Goal: Information Seeking & Learning: Learn about a topic

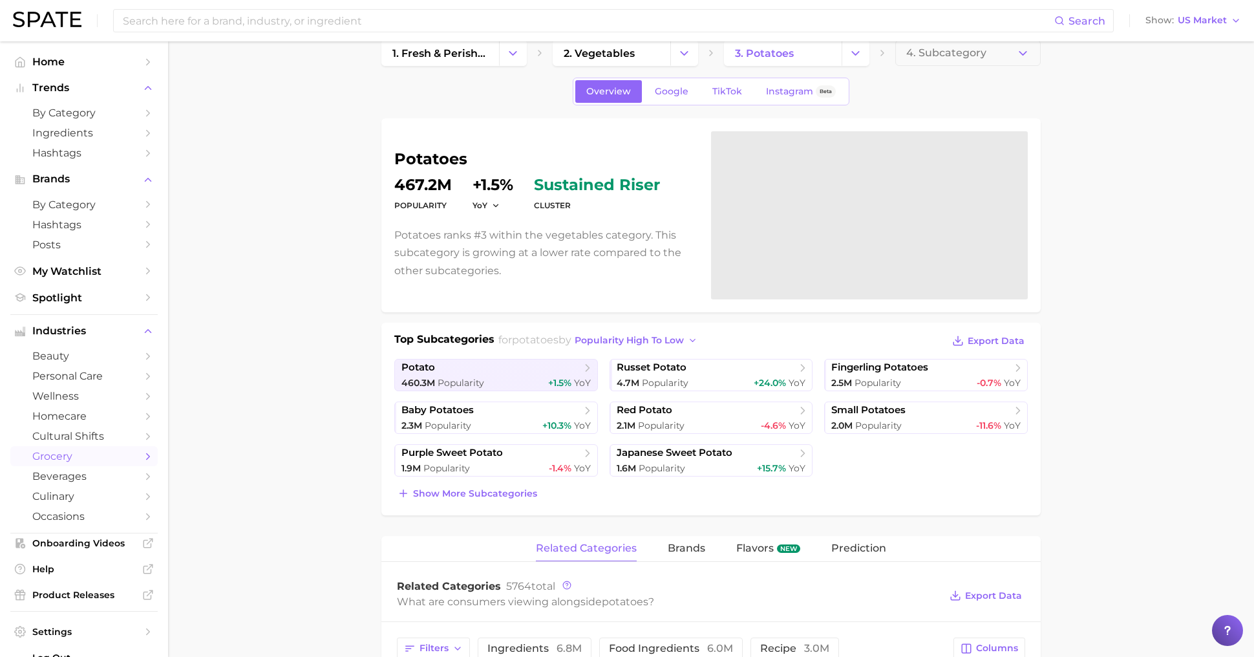
scroll to position [24, 0]
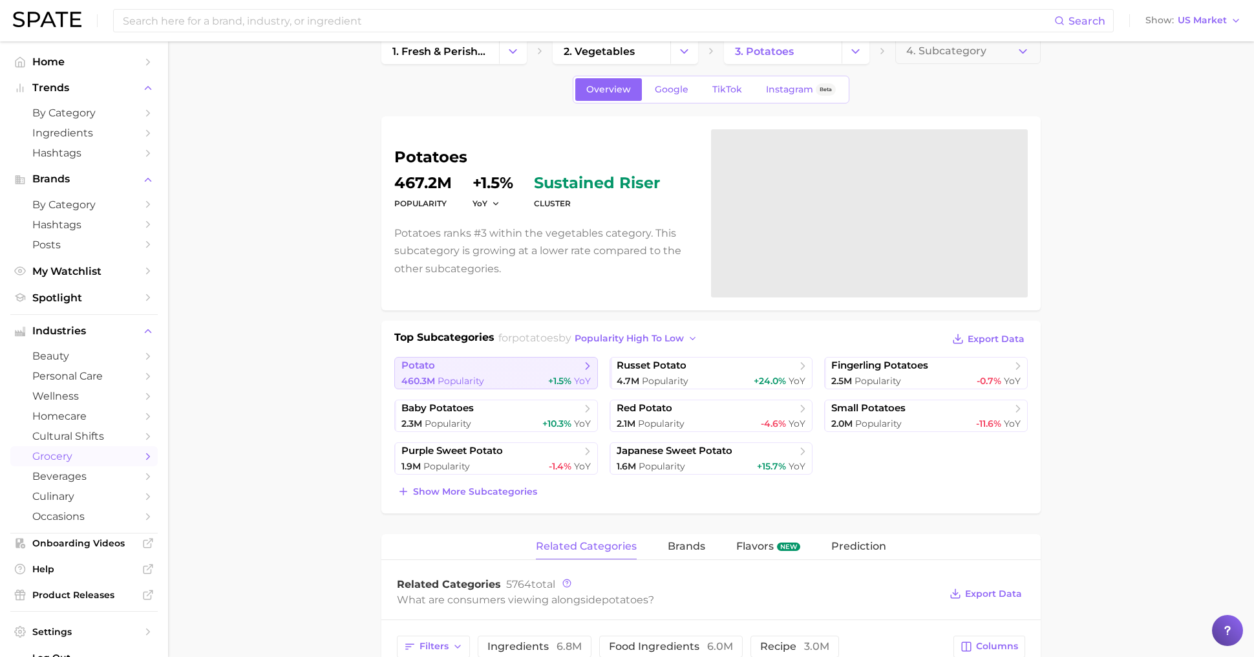
click at [446, 369] on span "potato" at bounding box center [492, 366] width 180 height 13
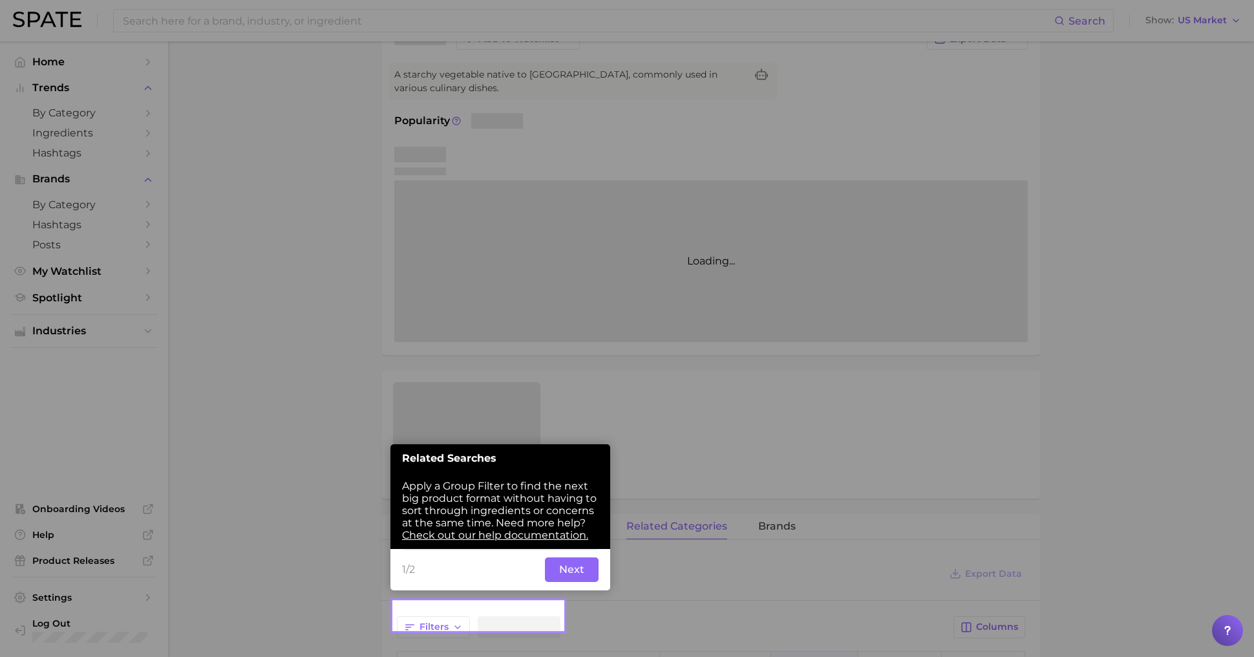
scroll to position [127, 0]
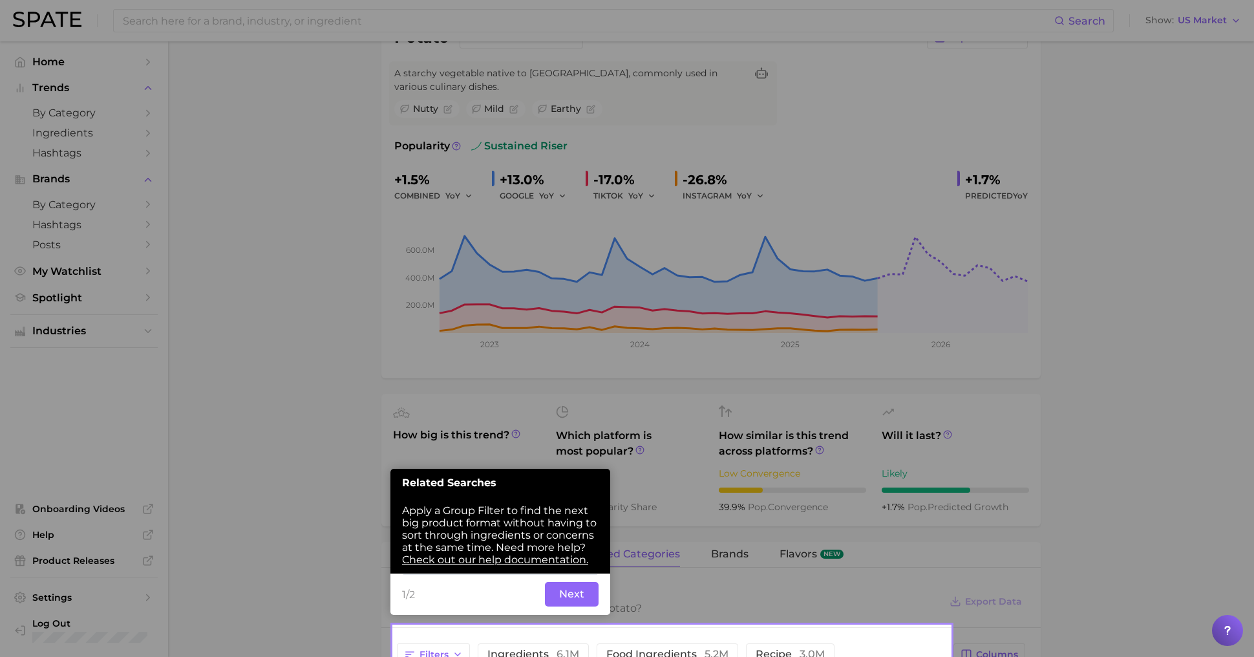
click at [570, 574] on div "1/2 Back Next" at bounding box center [501, 594] width 220 height 41
click at [574, 595] on button "Next" at bounding box center [572, 594] width 54 height 25
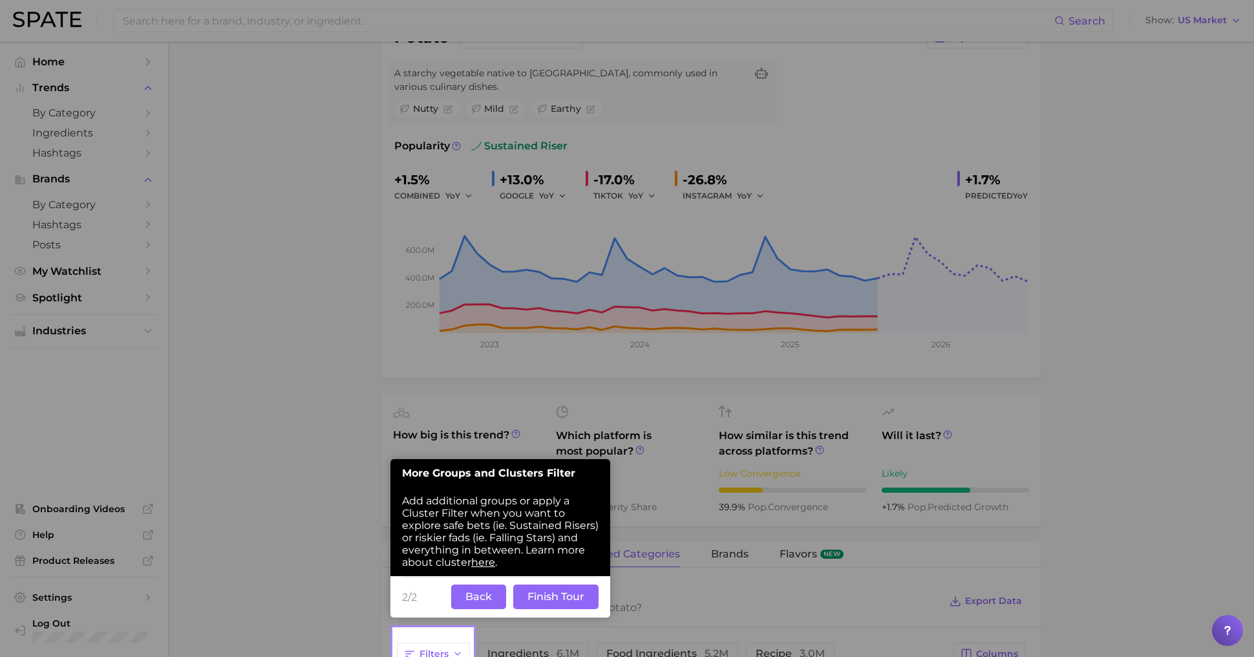
click at [478, 596] on button "Back" at bounding box center [478, 597] width 55 height 25
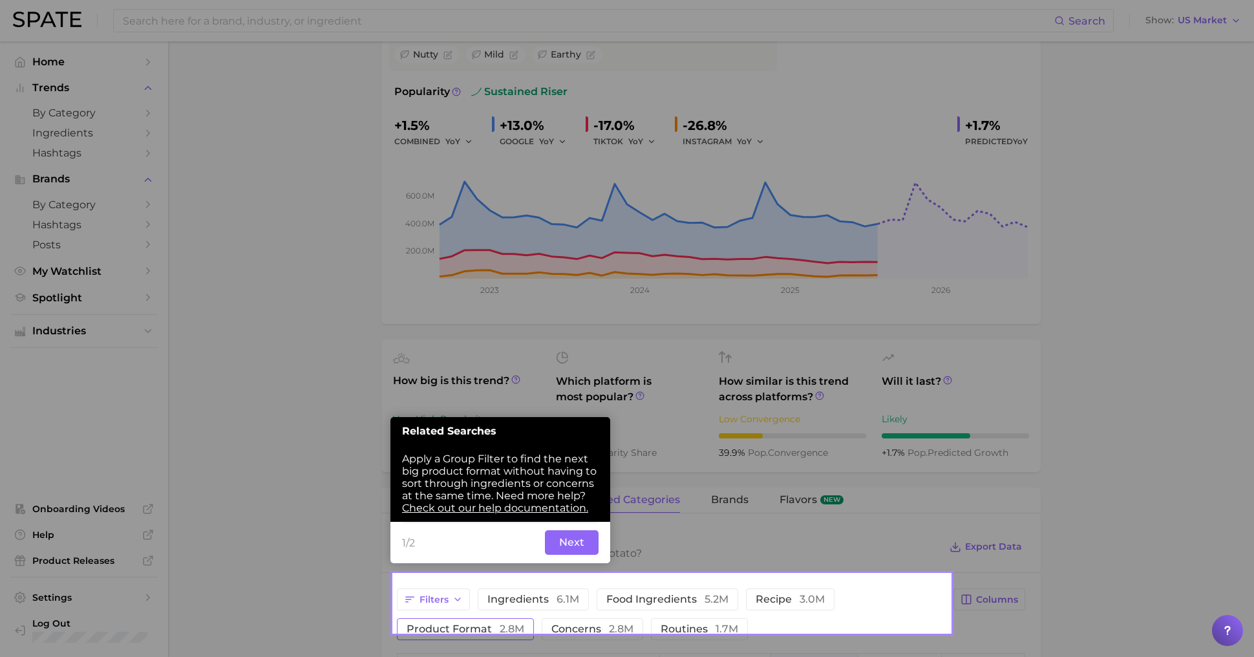
scroll to position [186, 0]
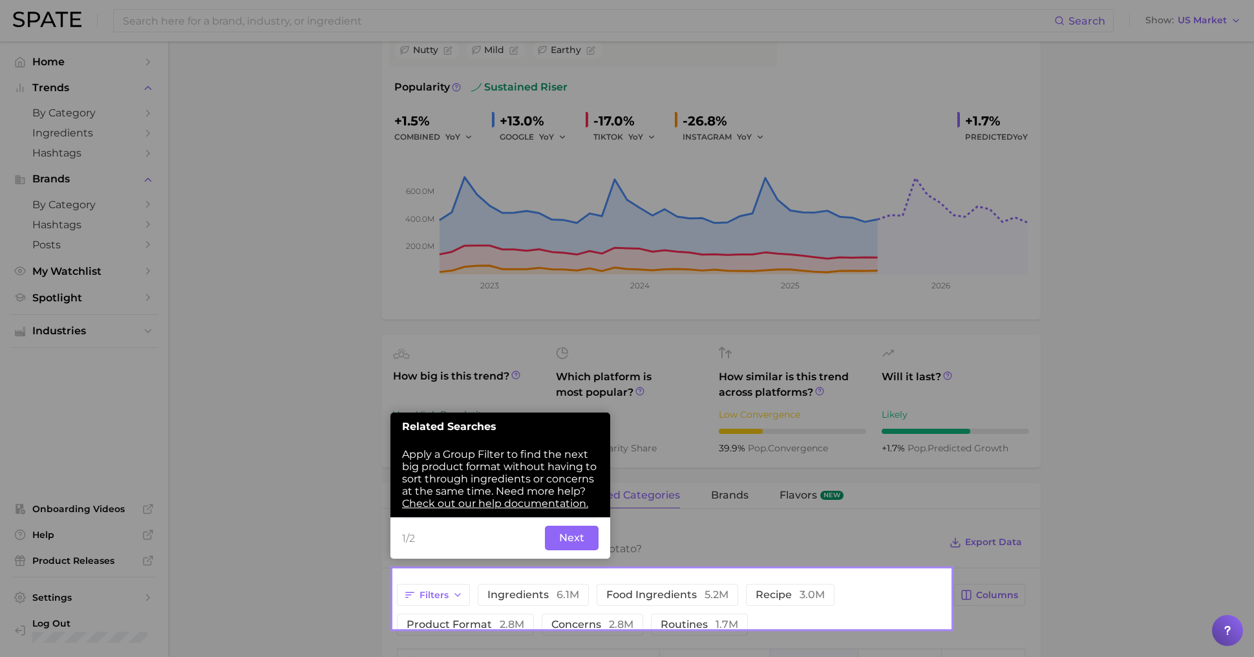
click at [575, 543] on button "Next" at bounding box center [572, 538] width 54 height 25
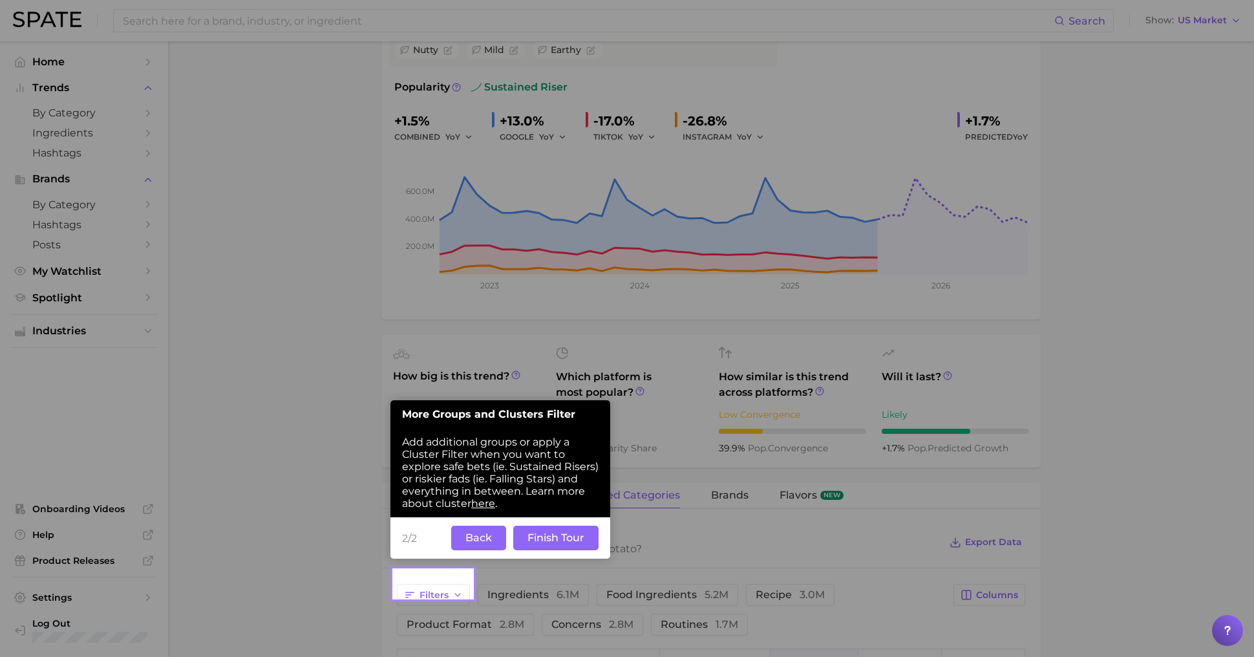
click at [557, 543] on button "Finish Tour" at bounding box center [555, 538] width 85 height 25
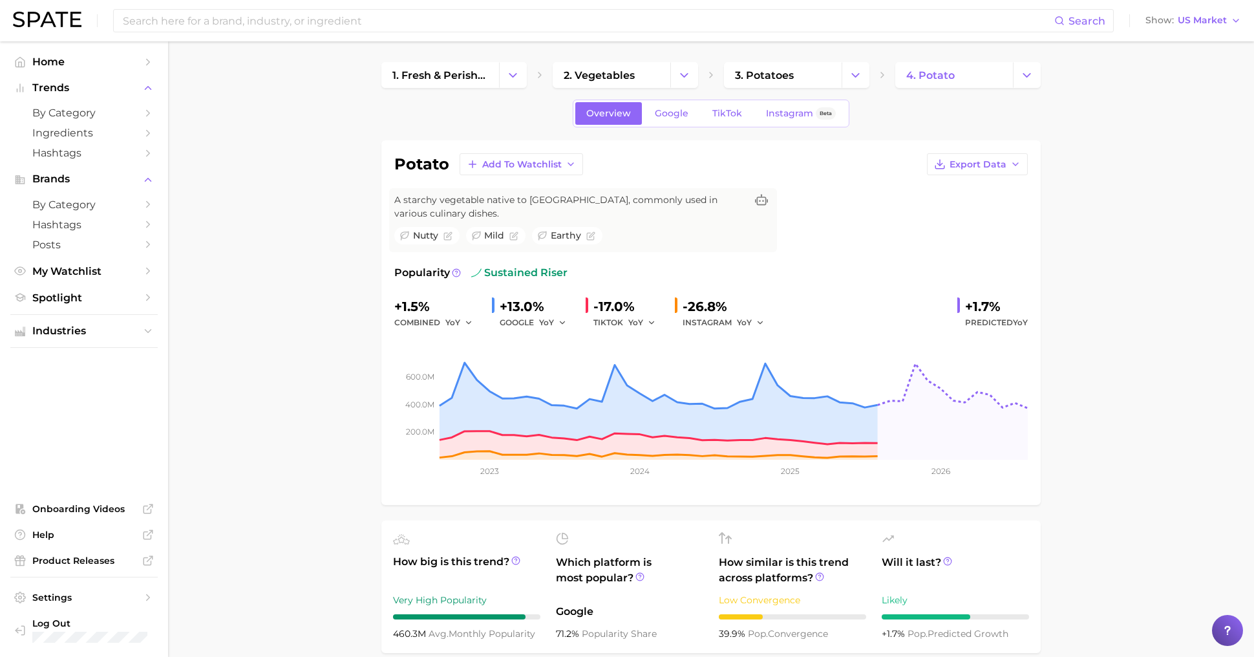
scroll to position [0, 0]
click at [785, 108] on span "Instagram" at bounding box center [789, 113] width 47 height 11
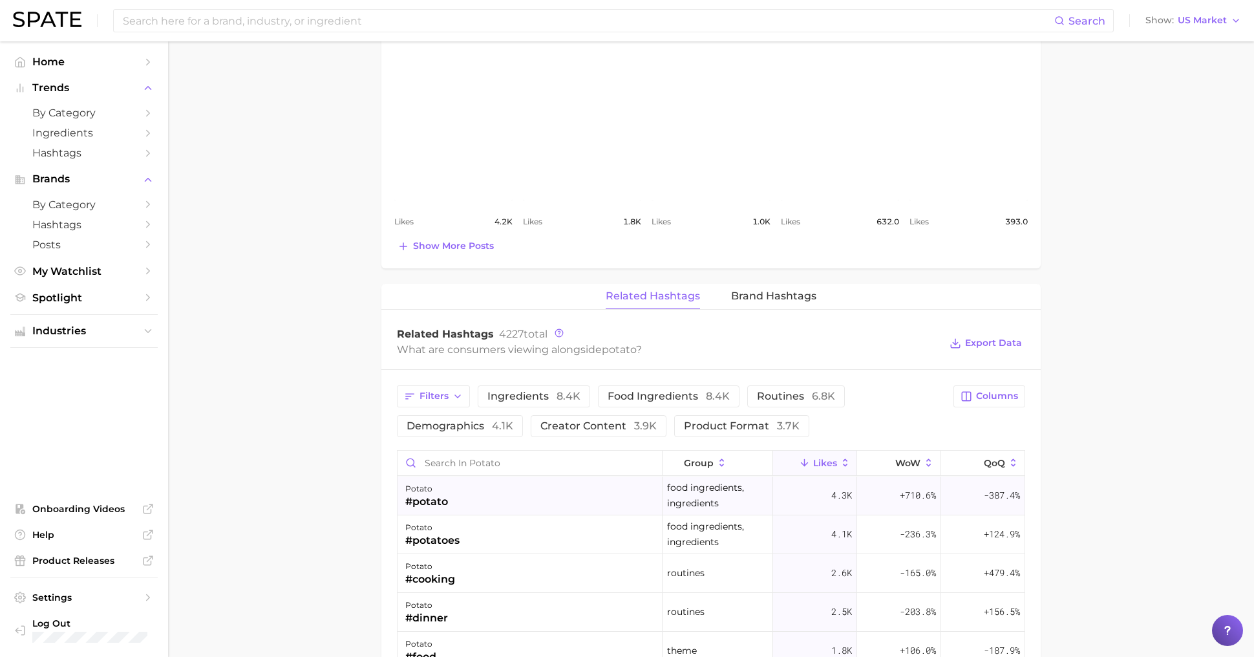
scroll to position [697, 0]
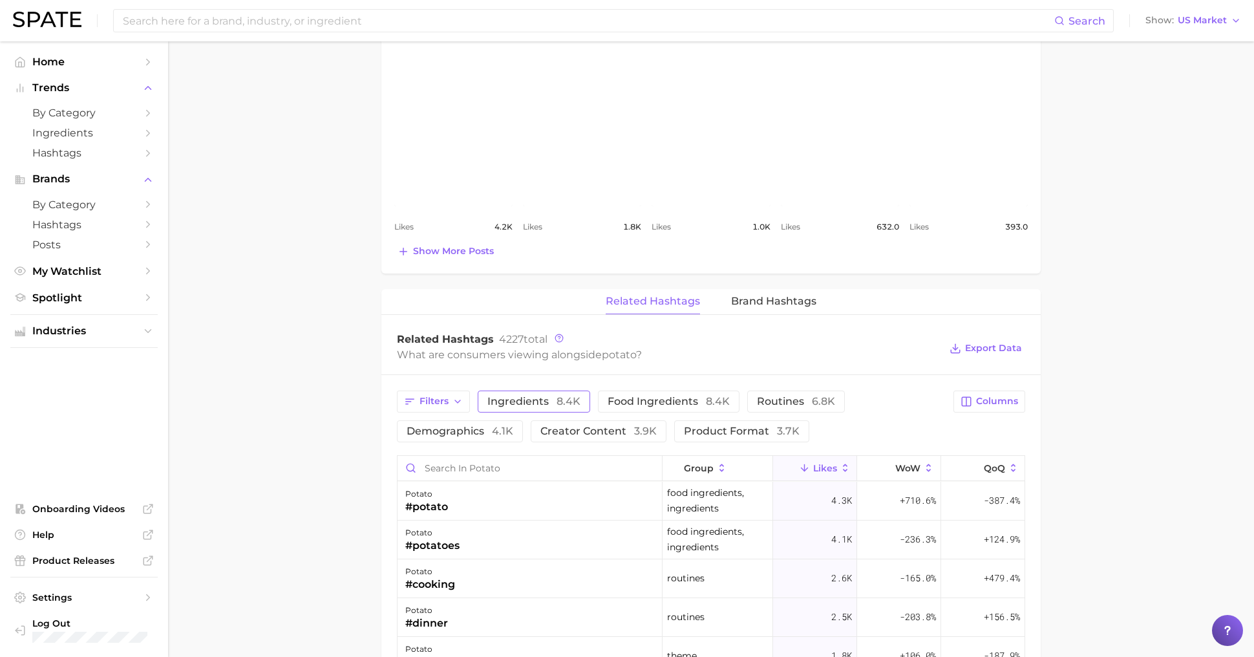
click at [567, 395] on span "8.4k" at bounding box center [569, 401] width 24 height 12
click at [559, 569] on div "potato #broccoli" at bounding box center [530, 578] width 265 height 39
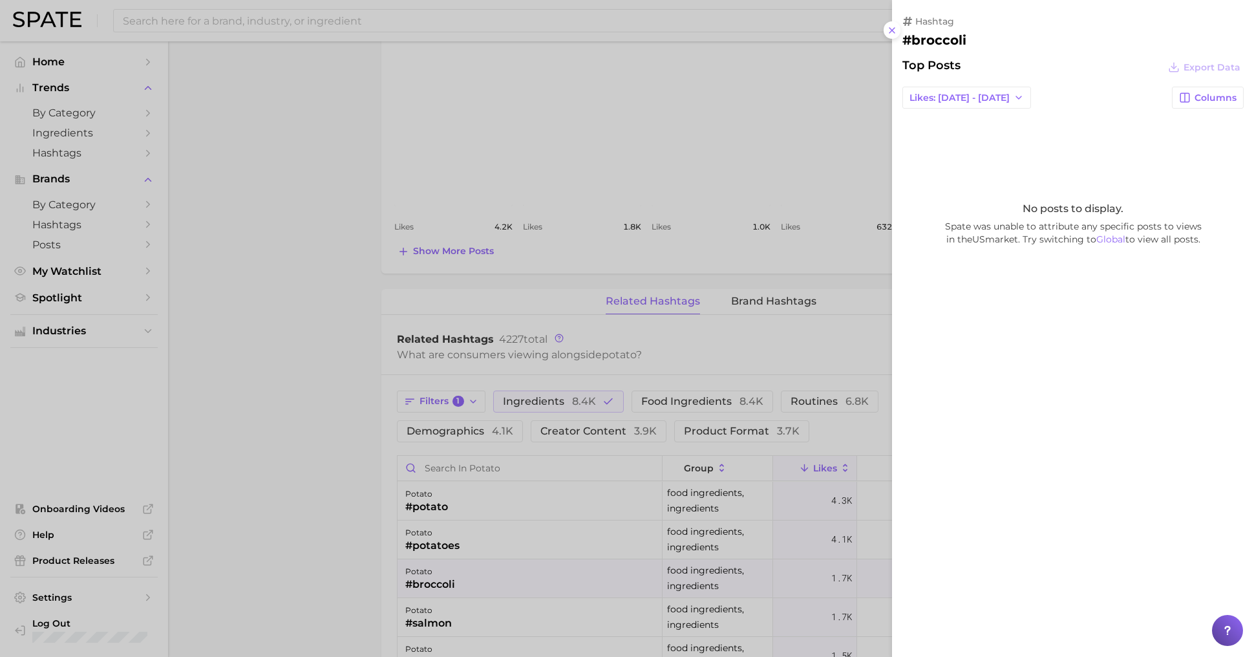
click at [652, 471] on div at bounding box center [627, 328] width 1254 height 657
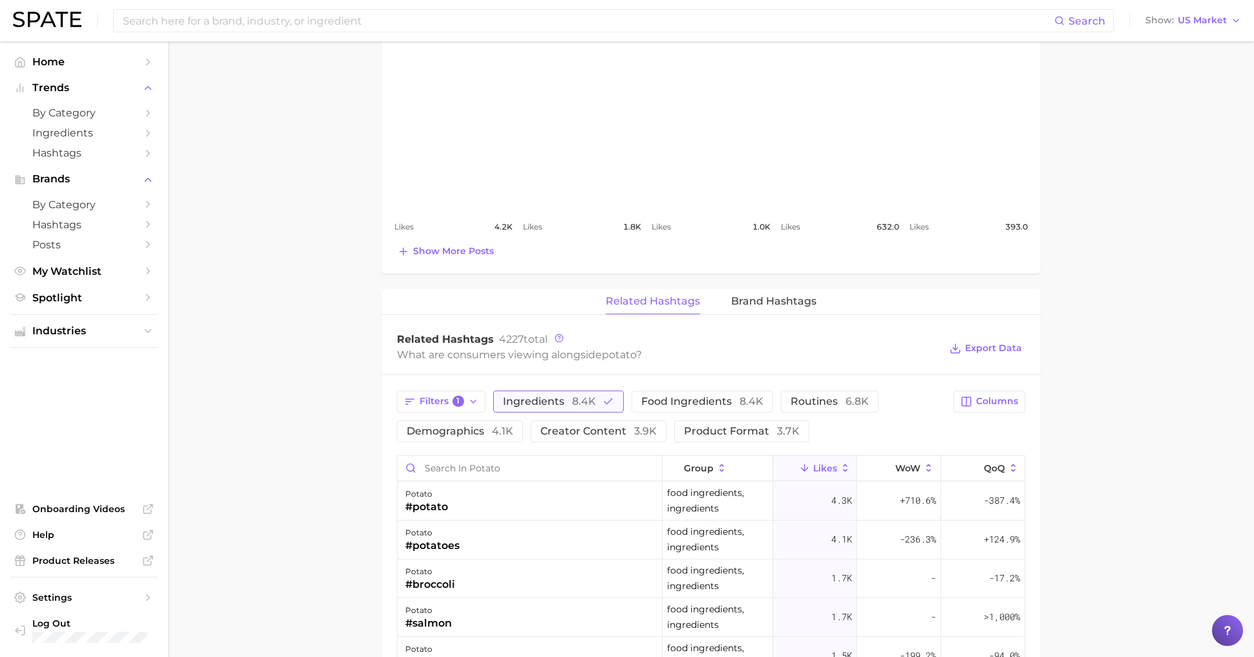
click at [610, 396] on icon "button" at bounding box center [609, 402] width 12 height 12
click at [621, 396] on span "Food Ingredients 8.4k" at bounding box center [669, 401] width 122 height 10
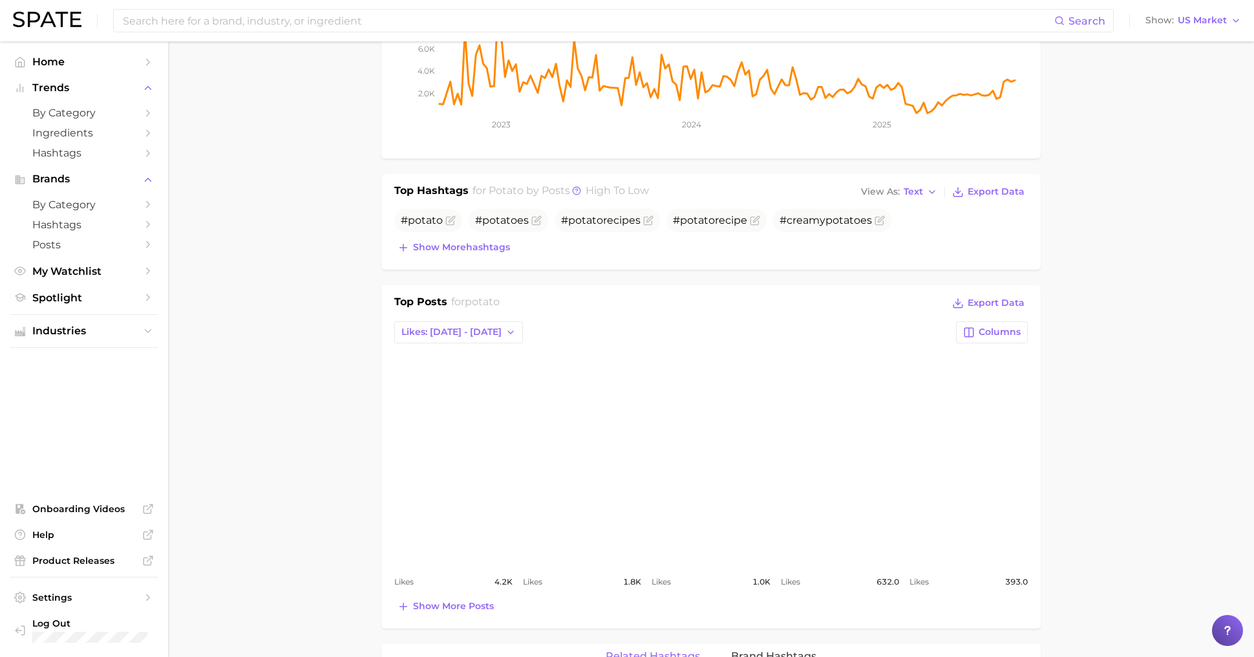
scroll to position [334, 0]
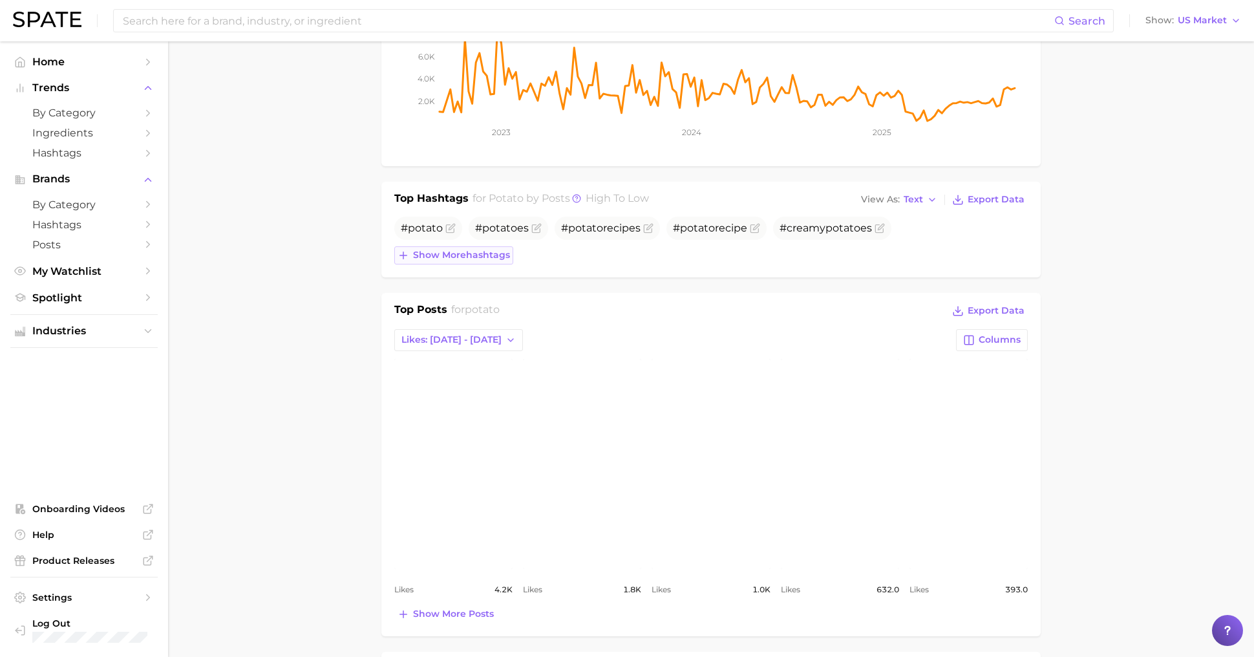
click at [488, 250] on span "Show more hashtags" at bounding box center [461, 255] width 97 height 11
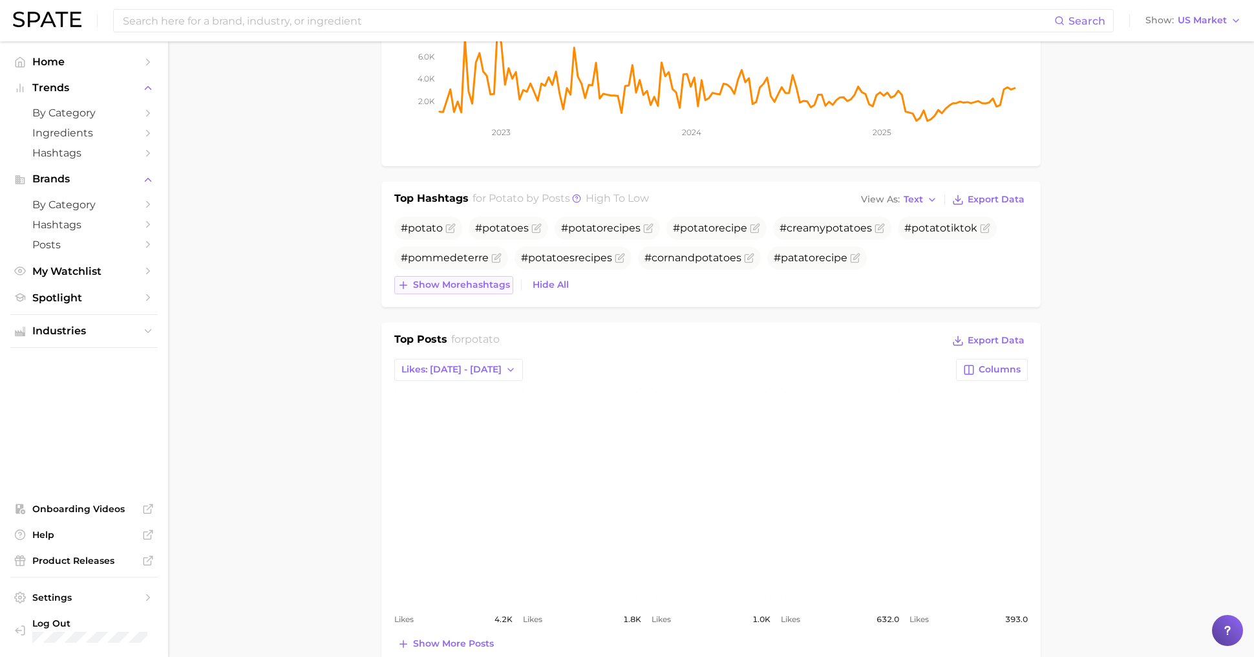
click at [489, 279] on span "Show more hashtags" at bounding box center [461, 284] width 97 height 11
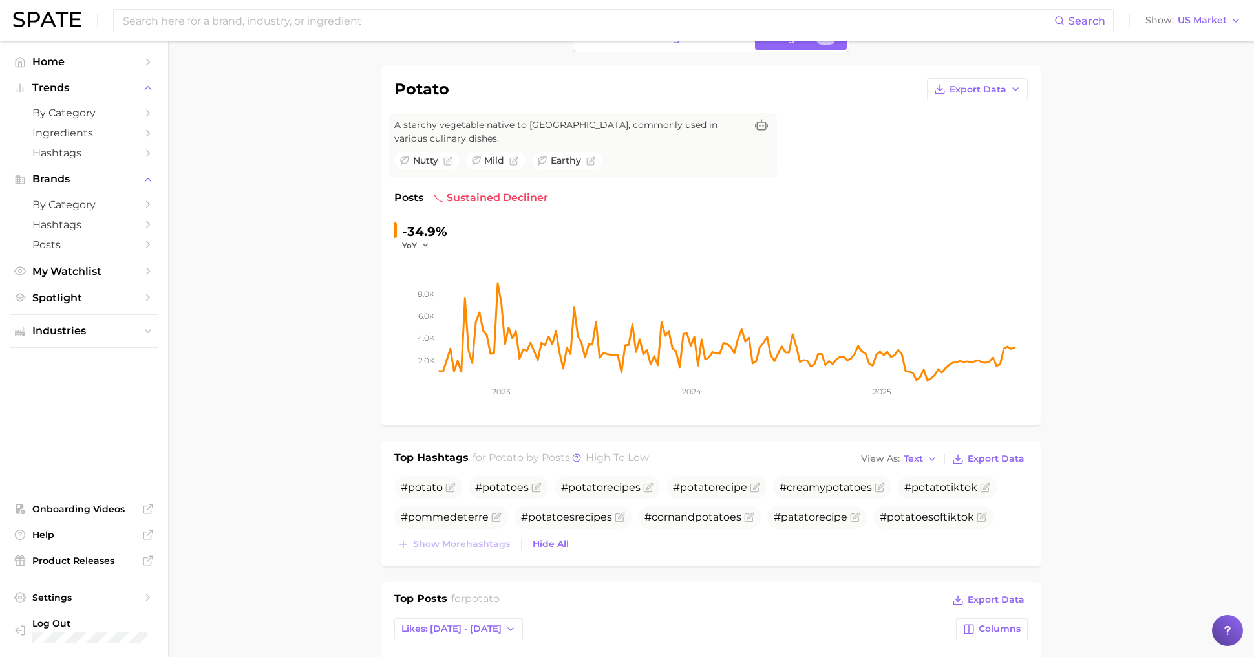
scroll to position [0, 0]
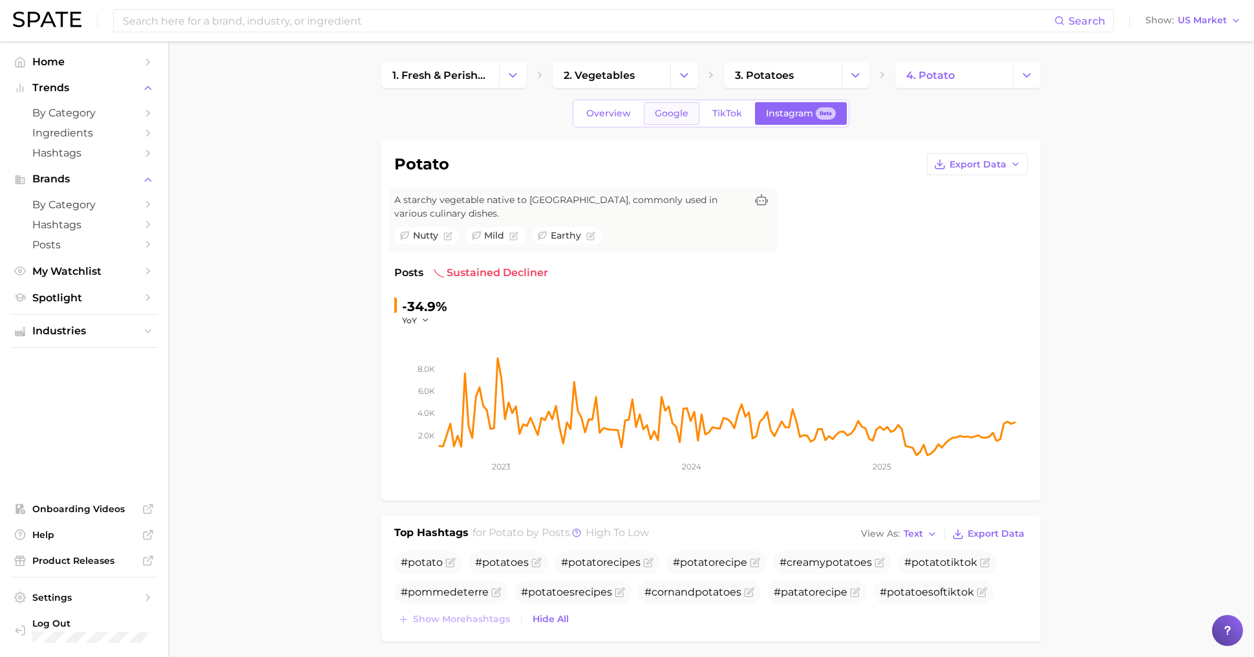
click at [679, 111] on span "Google" at bounding box center [672, 113] width 34 height 11
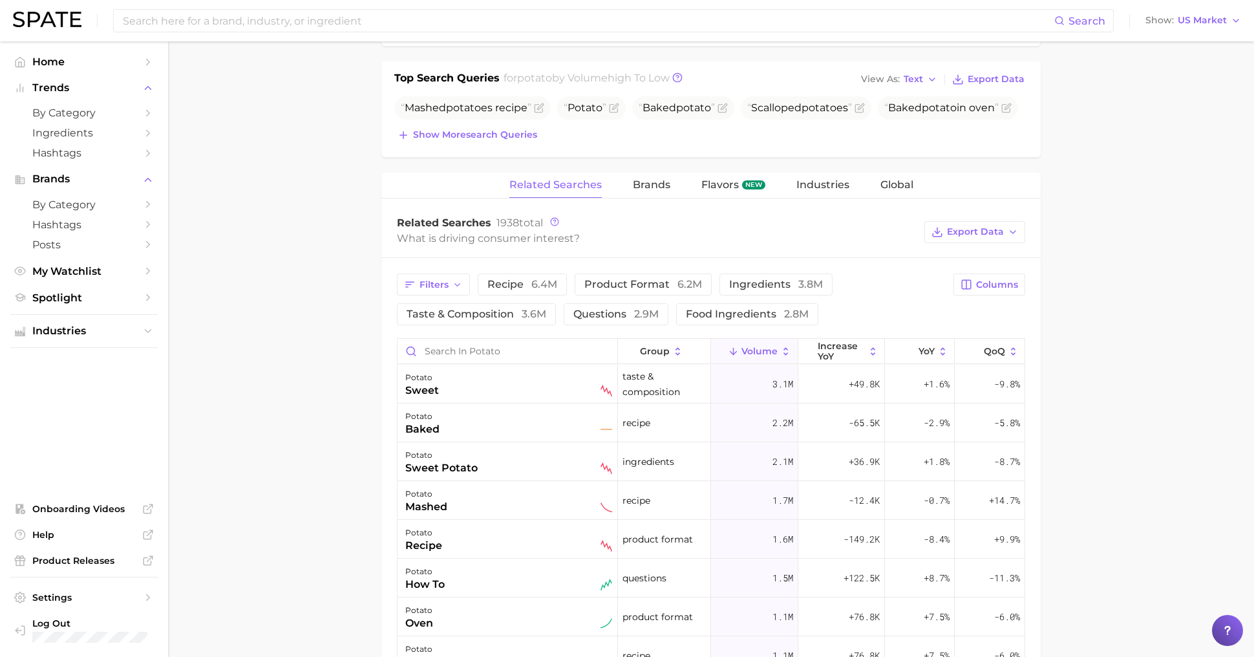
scroll to position [505, 0]
click at [820, 177] on span "Industries" at bounding box center [823, 183] width 53 height 12
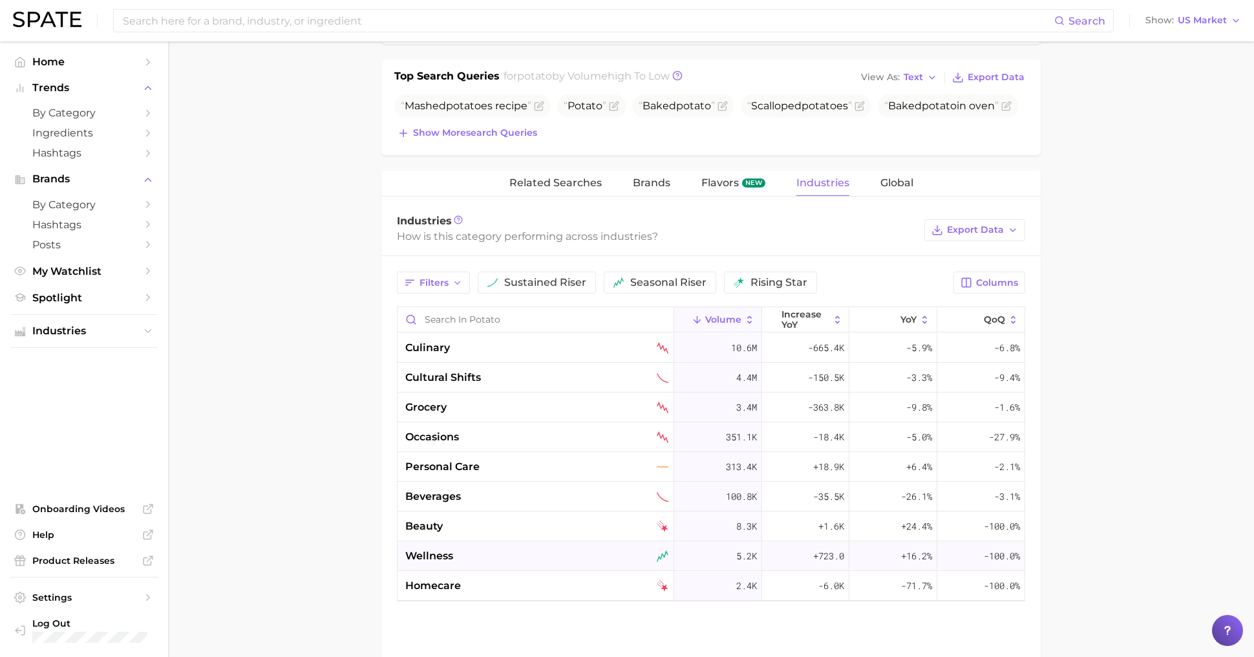
click at [611, 548] on div "wellness" at bounding box center [536, 556] width 263 height 16
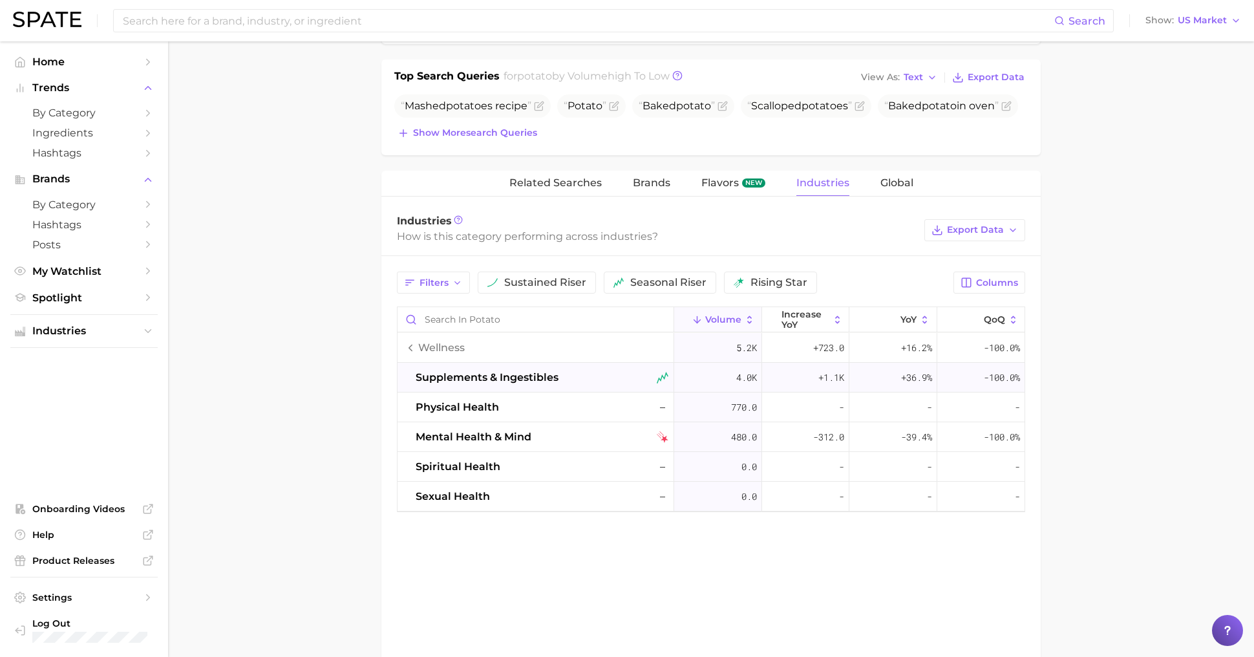
click at [595, 370] on div "supplements & ingestibles" at bounding box center [542, 378] width 253 height 16
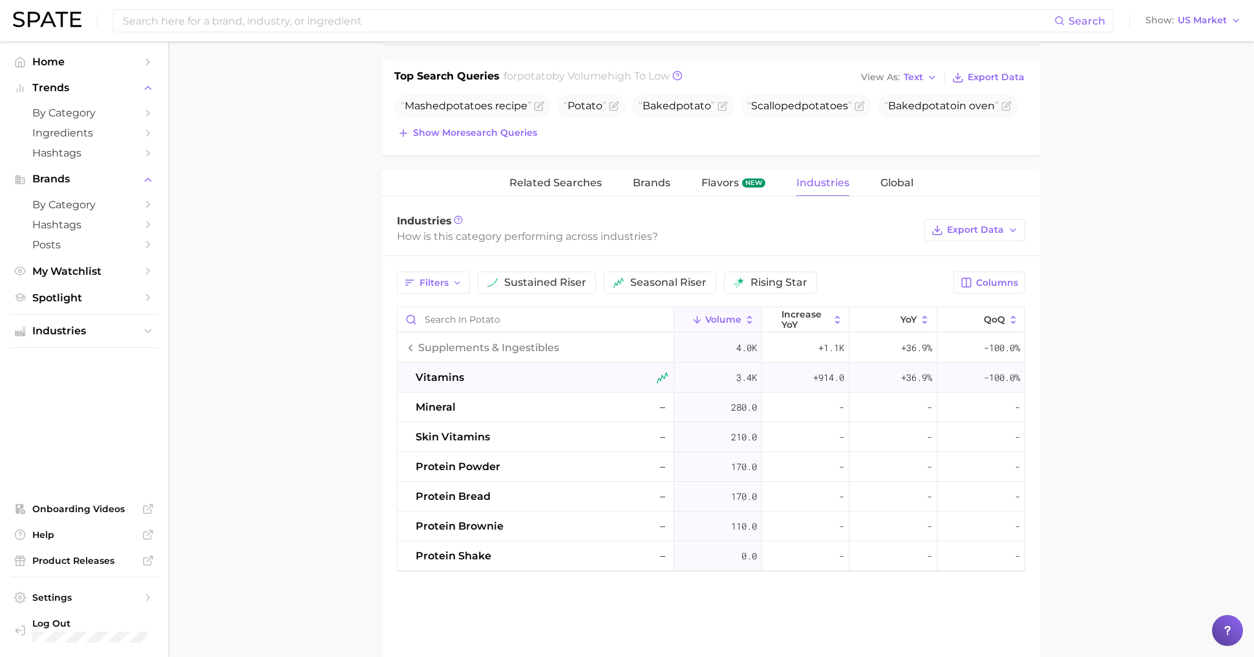
click at [573, 370] on div "vitamins" at bounding box center [542, 378] width 253 height 16
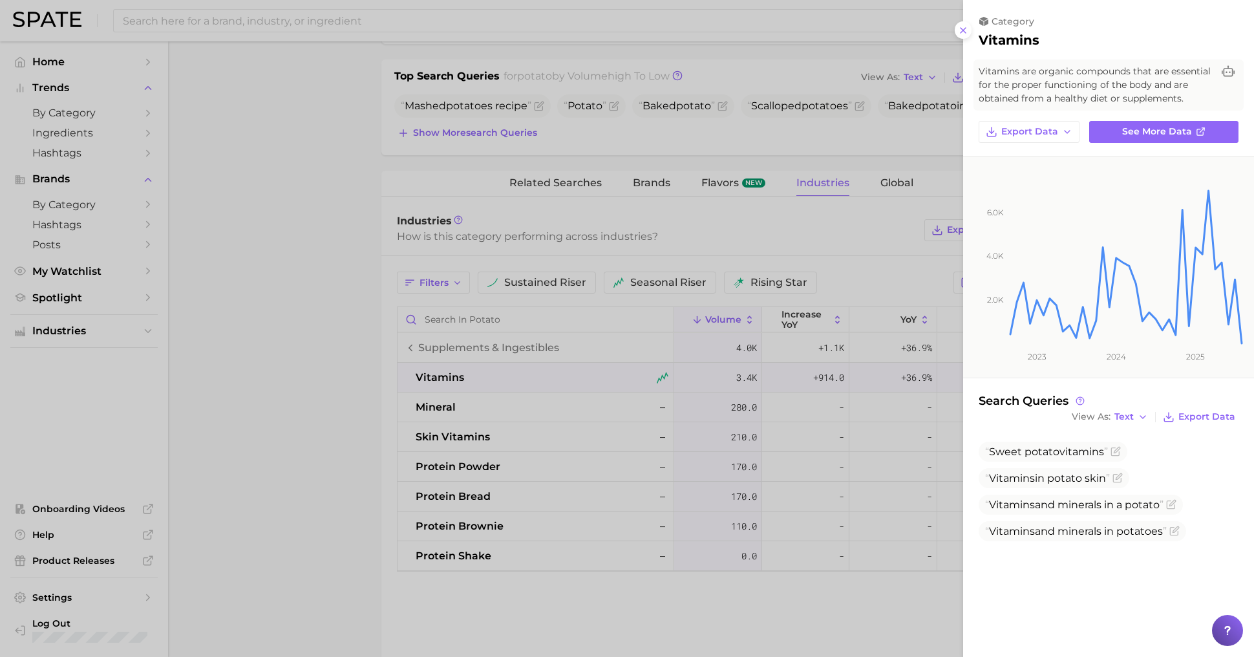
click at [1129, 408] on div "View As Text Export Data" at bounding box center [1154, 417] width 170 height 18
click at [1129, 416] on span "Text" at bounding box center [1124, 416] width 19 height 7
click at [1126, 457] on button "Table" at bounding box center [1140, 461] width 142 height 23
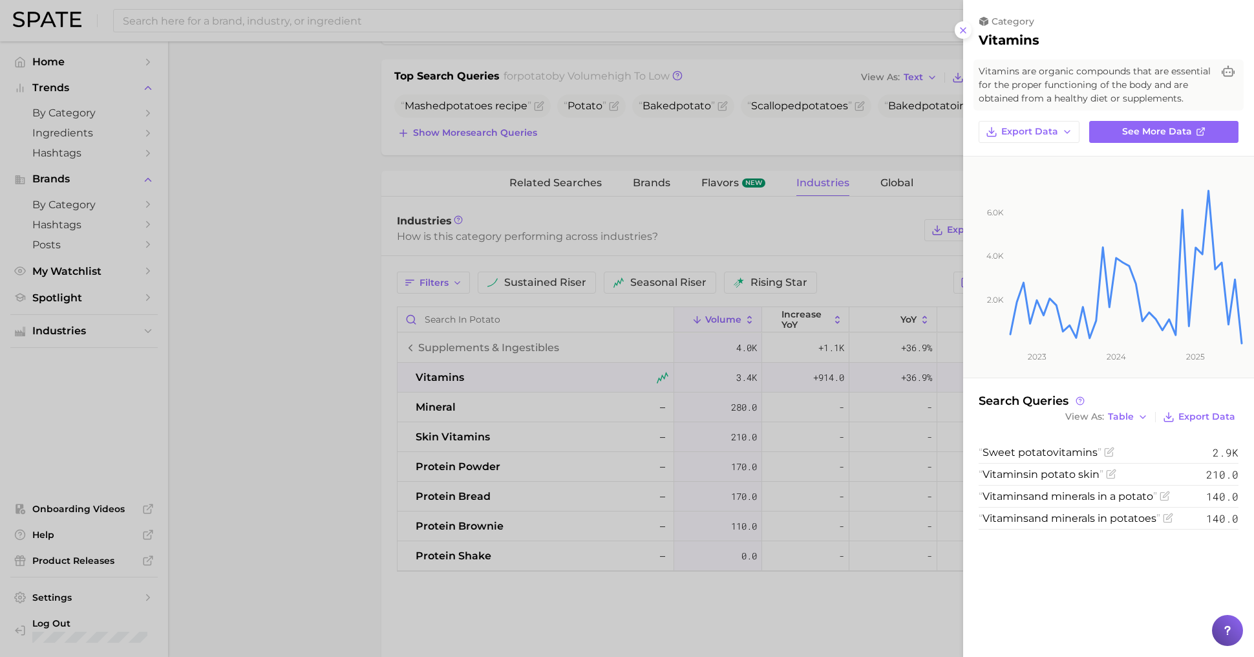
click at [635, 447] on div at bounding box center [627, 328] width 1254 height 657
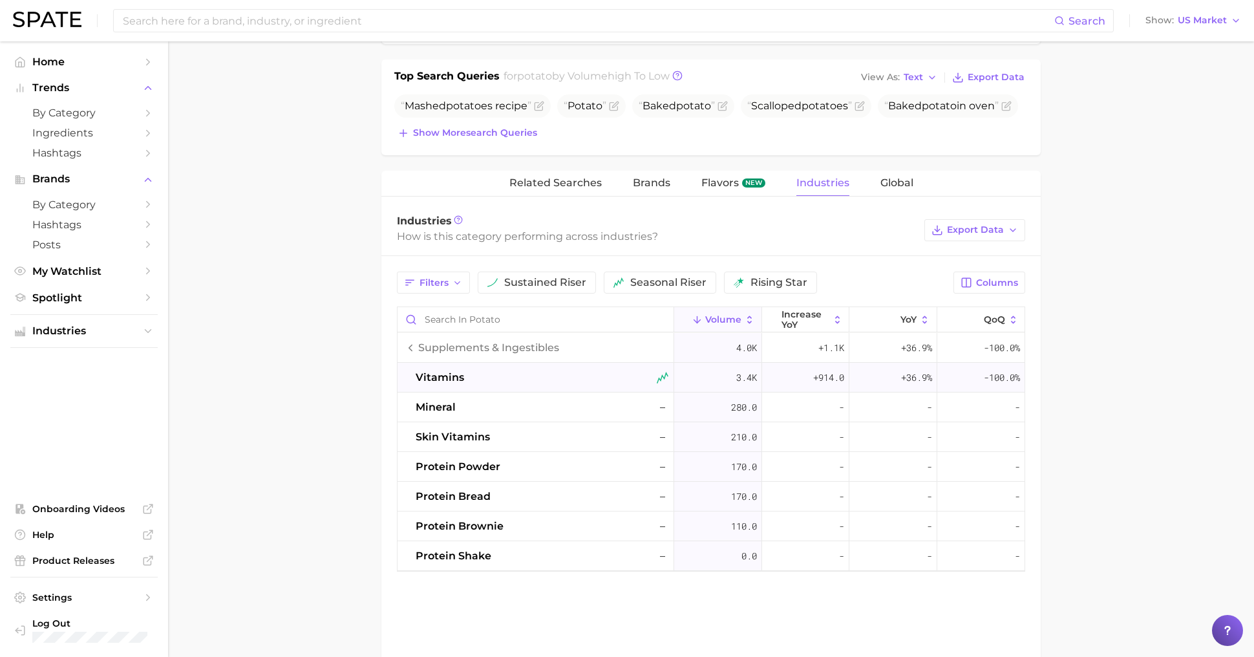
click at [610, 370] on div "vitamins" at bounding box center [542, 378] width 253 height 16
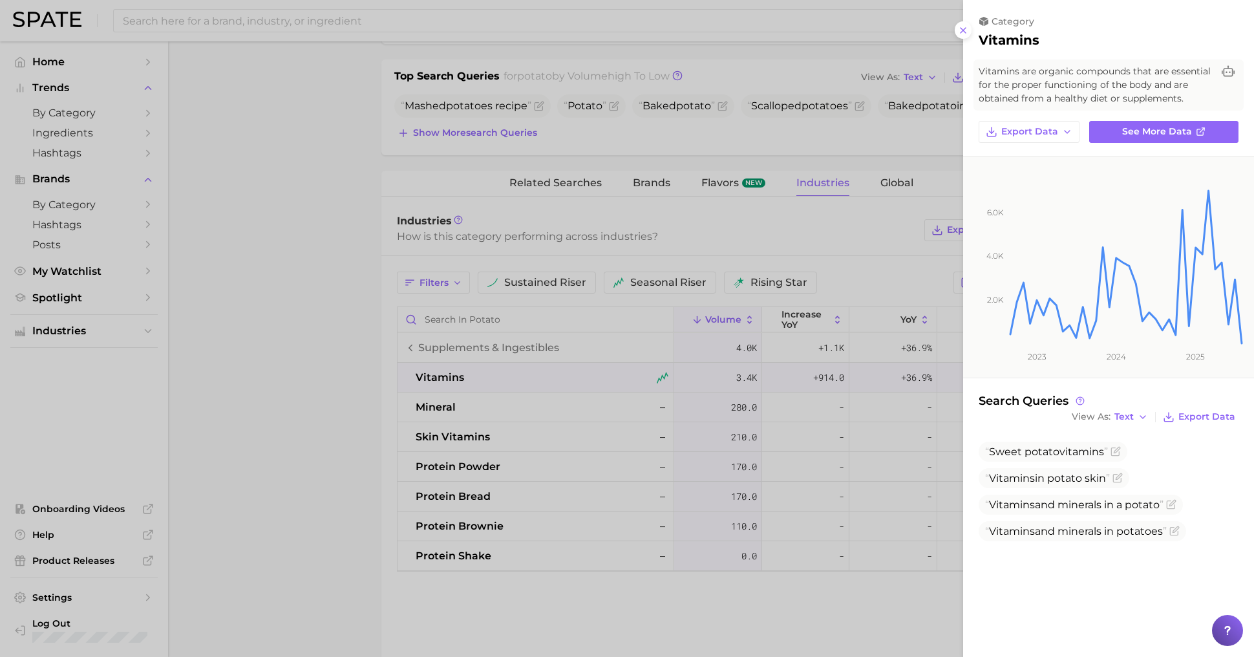
click at [819, 191] on div at bounding box center [627, 328] width 1254 height 657
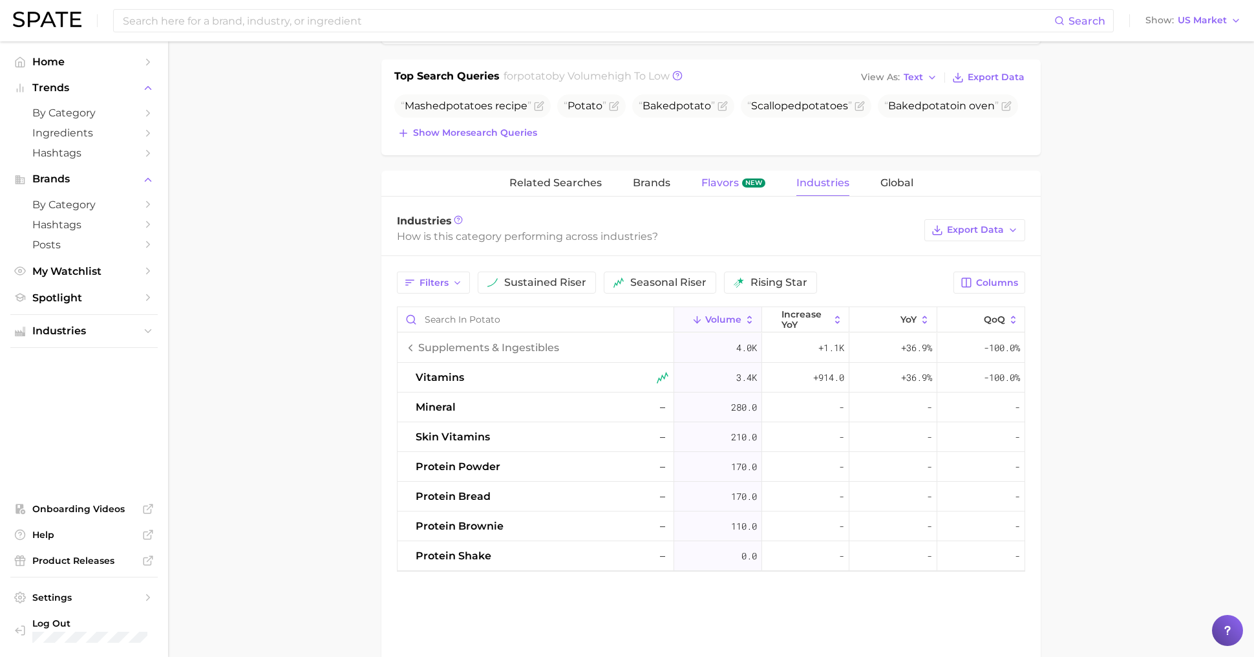
click at [741, 180] on button "Flavors new" at bounding box center [734, 183] width 64 height 25
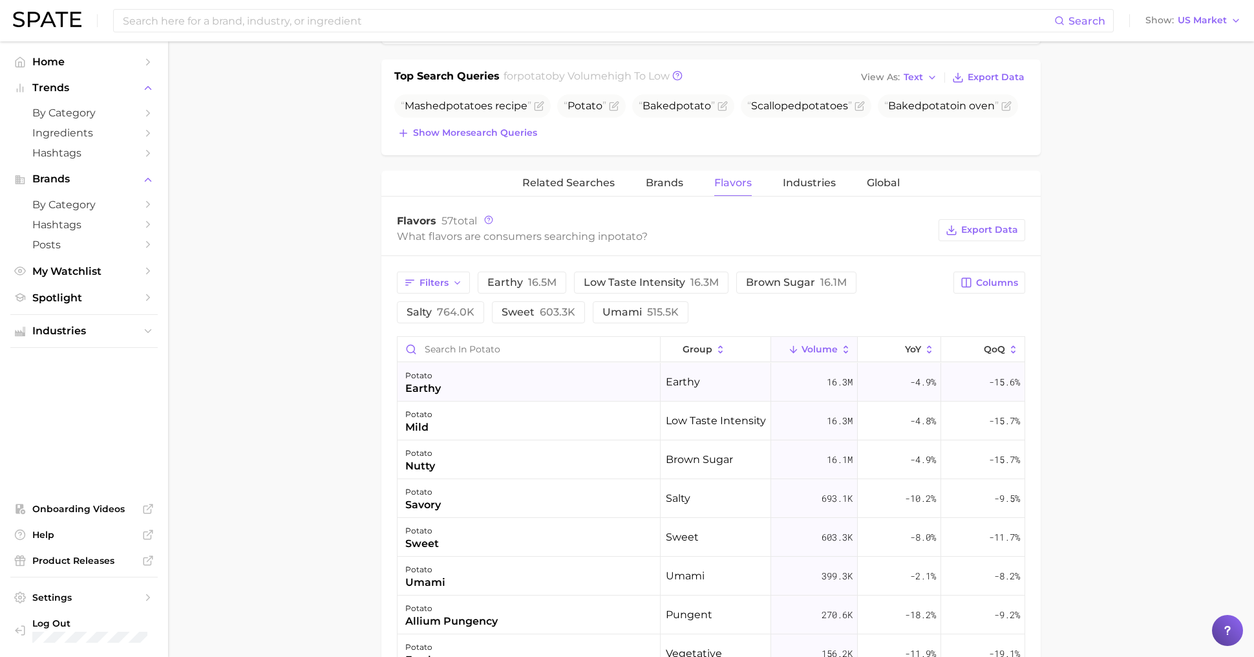
click at [590, 370] on div "potato earthy" at bounding box center [529, 382] width 263 height 39
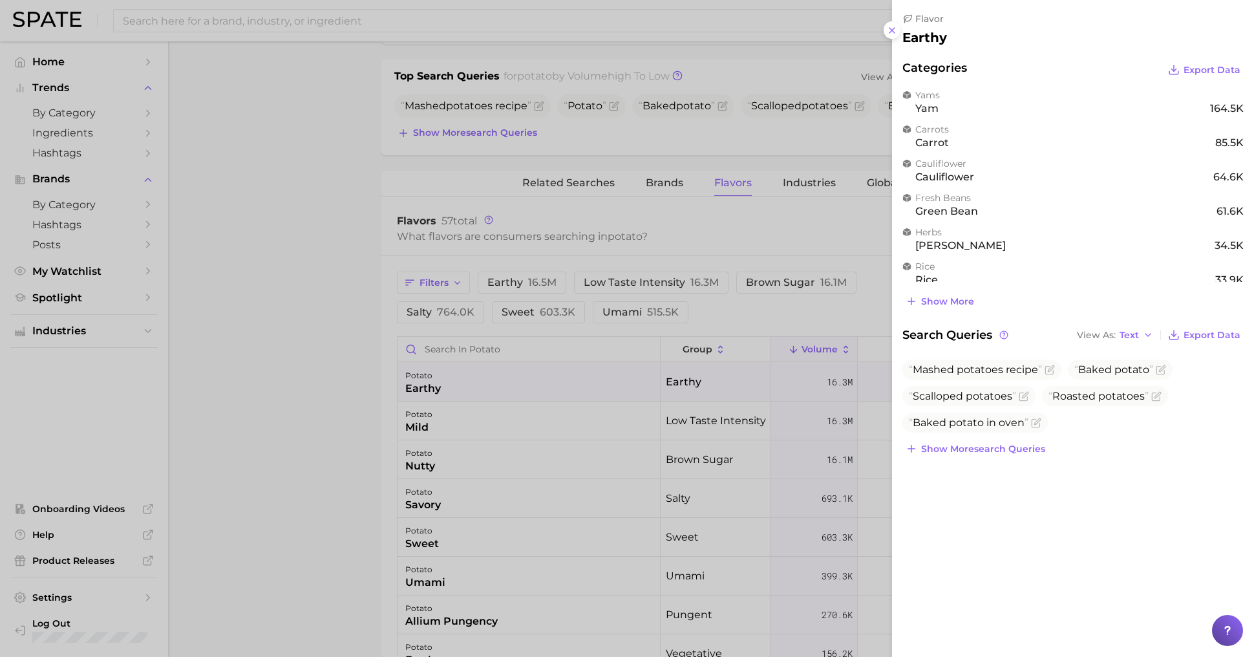
click at [589, 377] on div at bounding box center [627, 328] width 1254 height 657
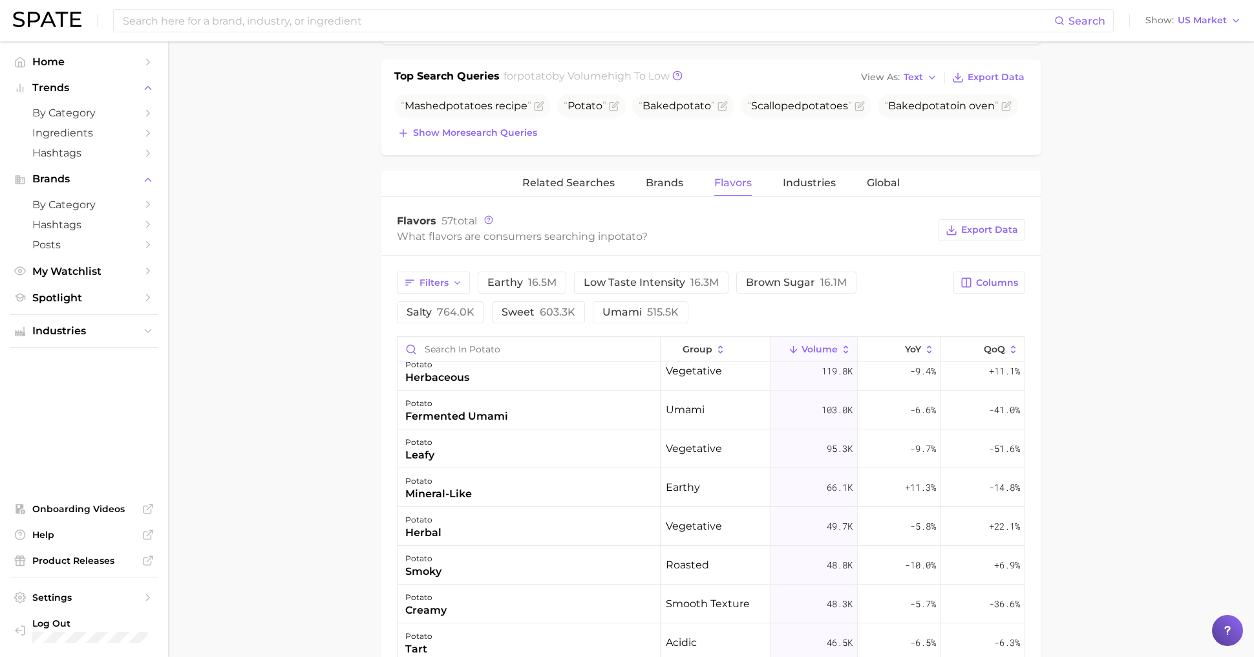
scroll to position [0, 0]
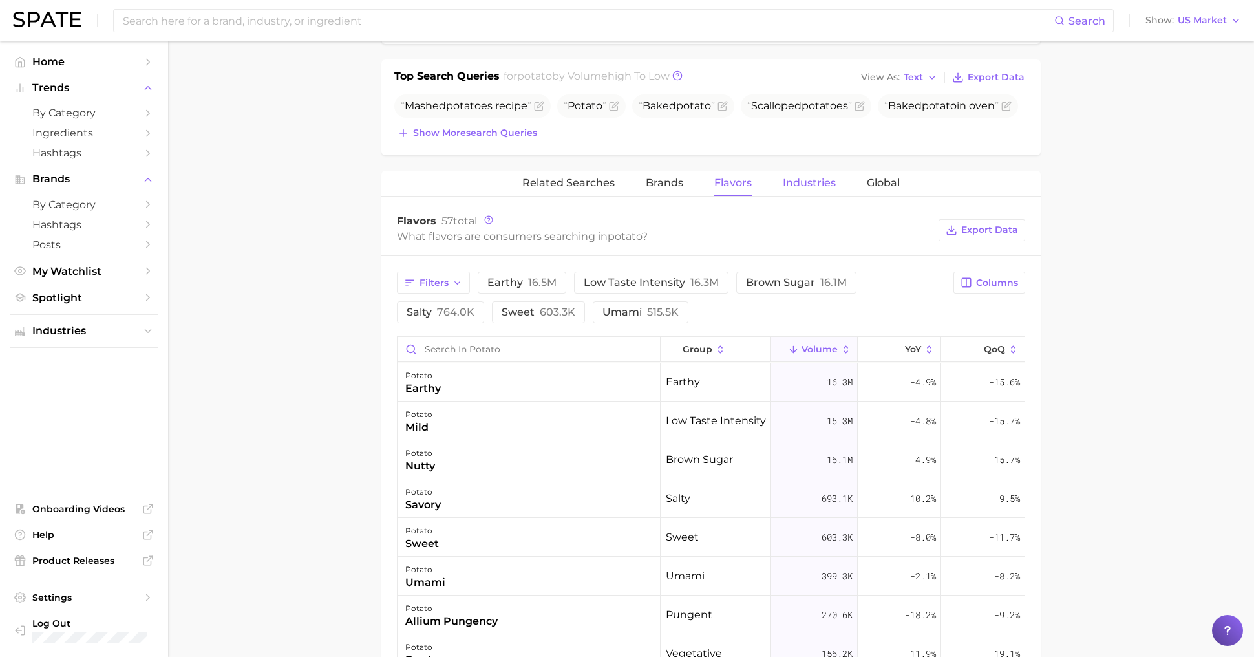
click at [808, 177] on span "Industries" at bounding box center [809, 183] width 53 height 12
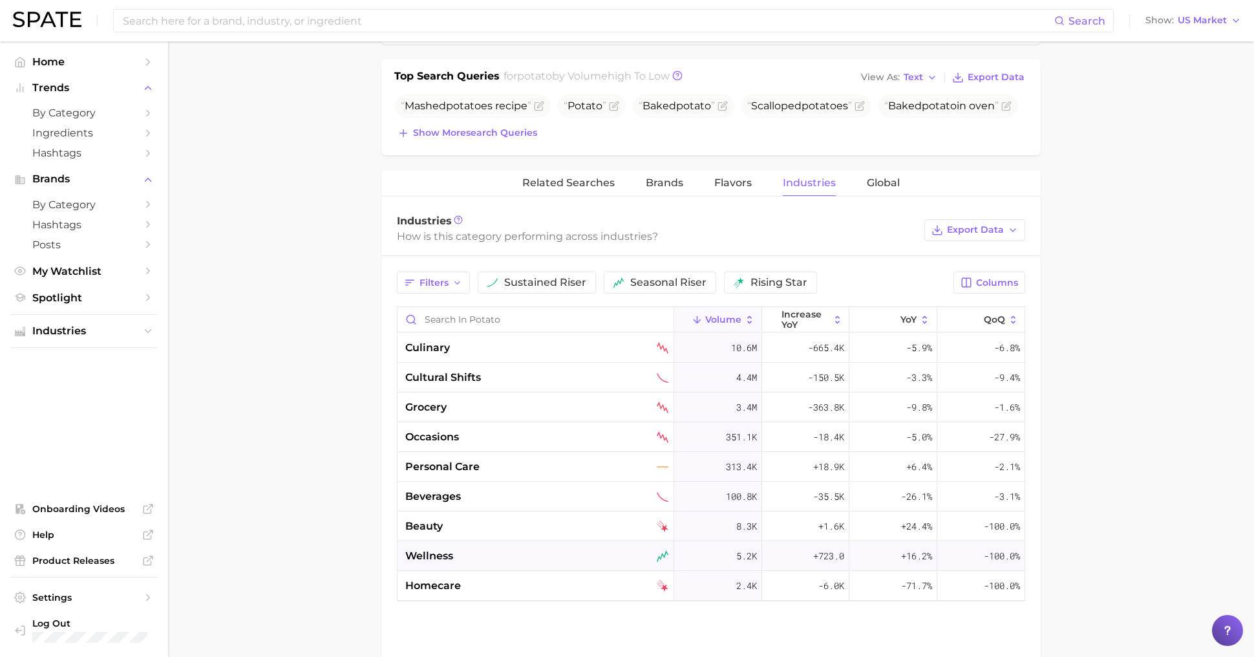
click at [566, 548] on div "wellness" at bounding box center [536, 556] width 263 height 16
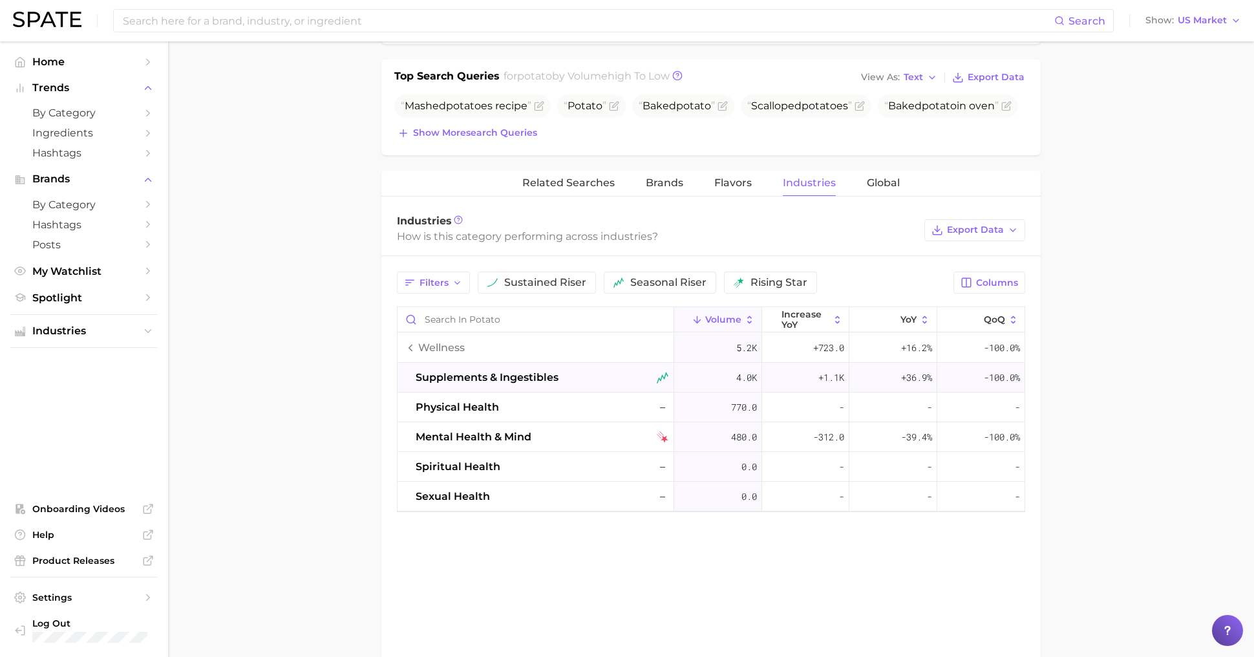
click at [561, 372] on div "supplements & ingestibles" at bounding box center [536, 378] width 277 height 30
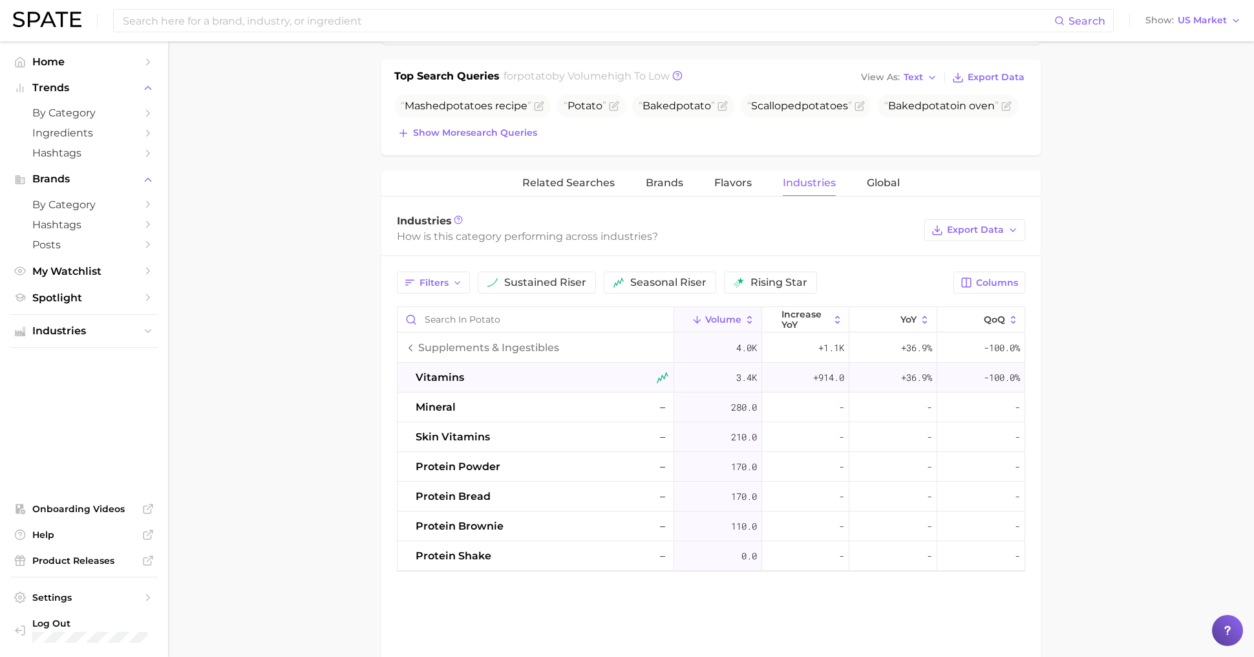
click at [561, 372] on div "vitamins" at bounding box center [536, 378] width 277 height 30
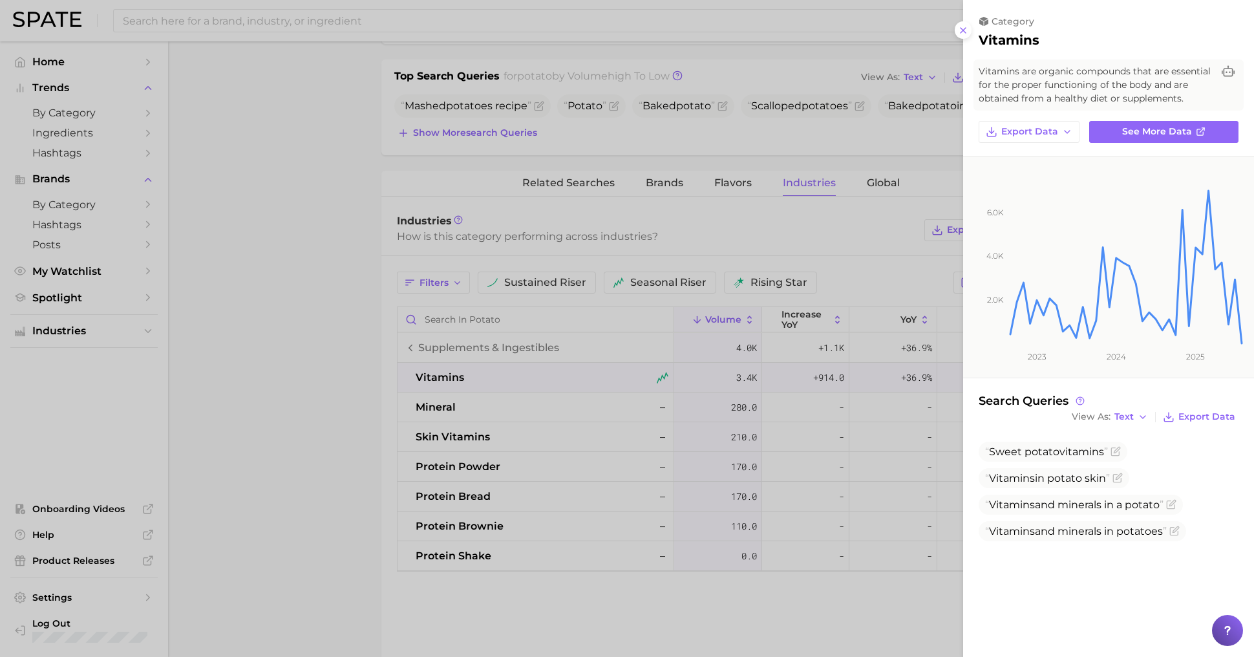
click at [561, 372] on div at bounding box center [627, 328] width 1254 height 657
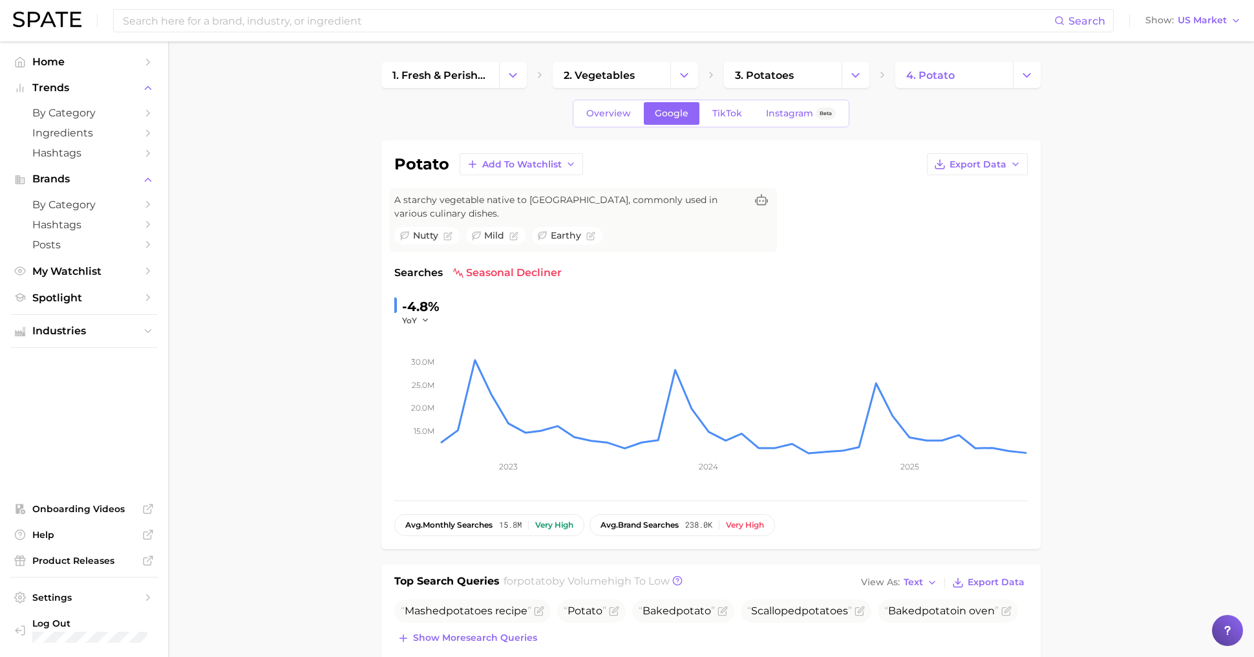
click at [731, 125] on div "Overview Google TikTok Instagram Beta" at bounding box center [711, 114] width 277 height 28
click at [728, 120] on link "TikTok" at bounding box center [728, 113] width 52 height 23
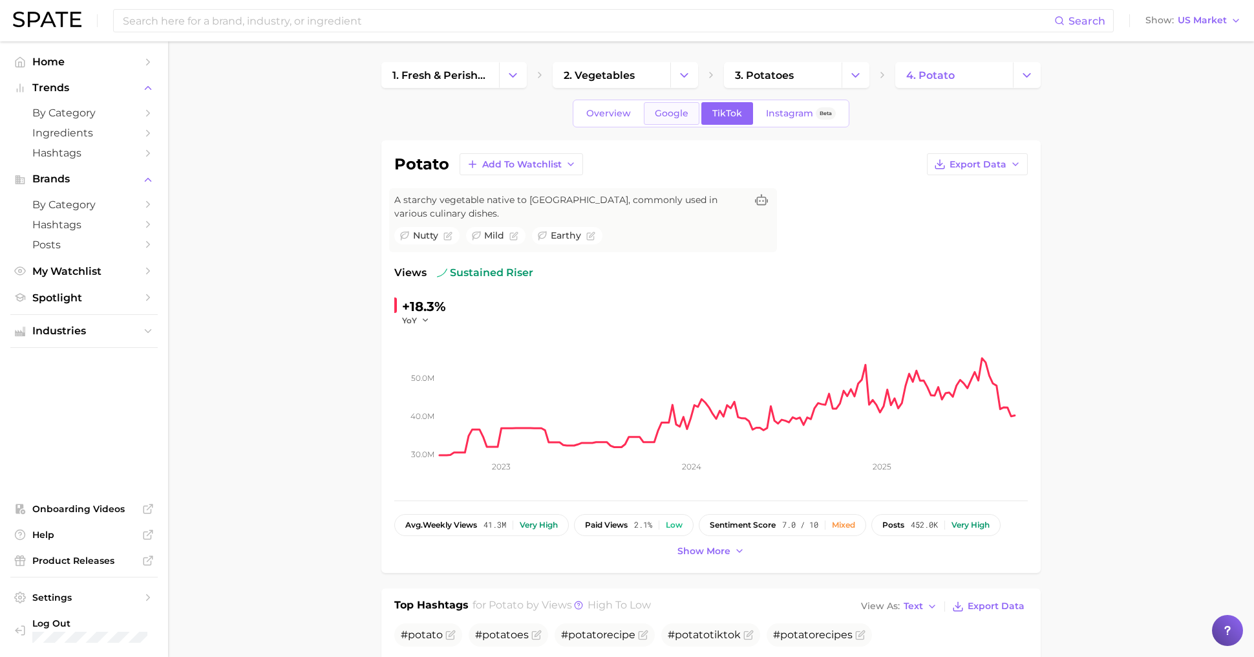
click at [682, 117] on span "Google" at bounding box center [672, 113] width 34 height 11
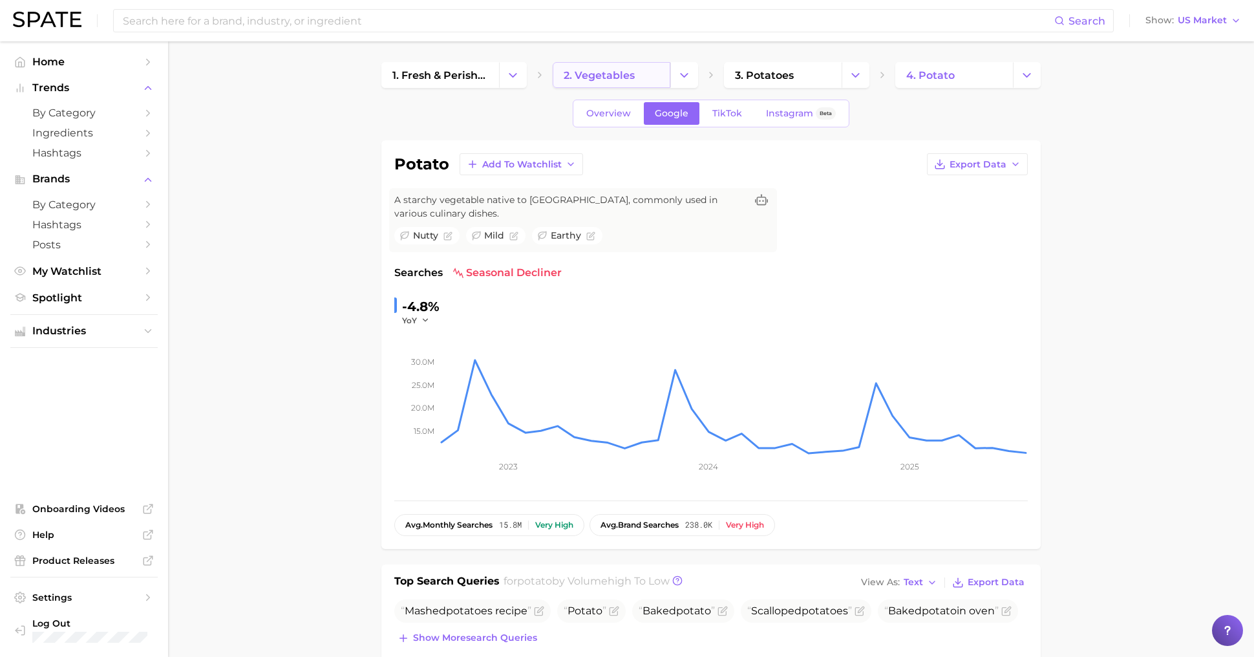
click at [588, 76] on span "2. vegetables" at bounding box center [599, 75] width 71 height 12
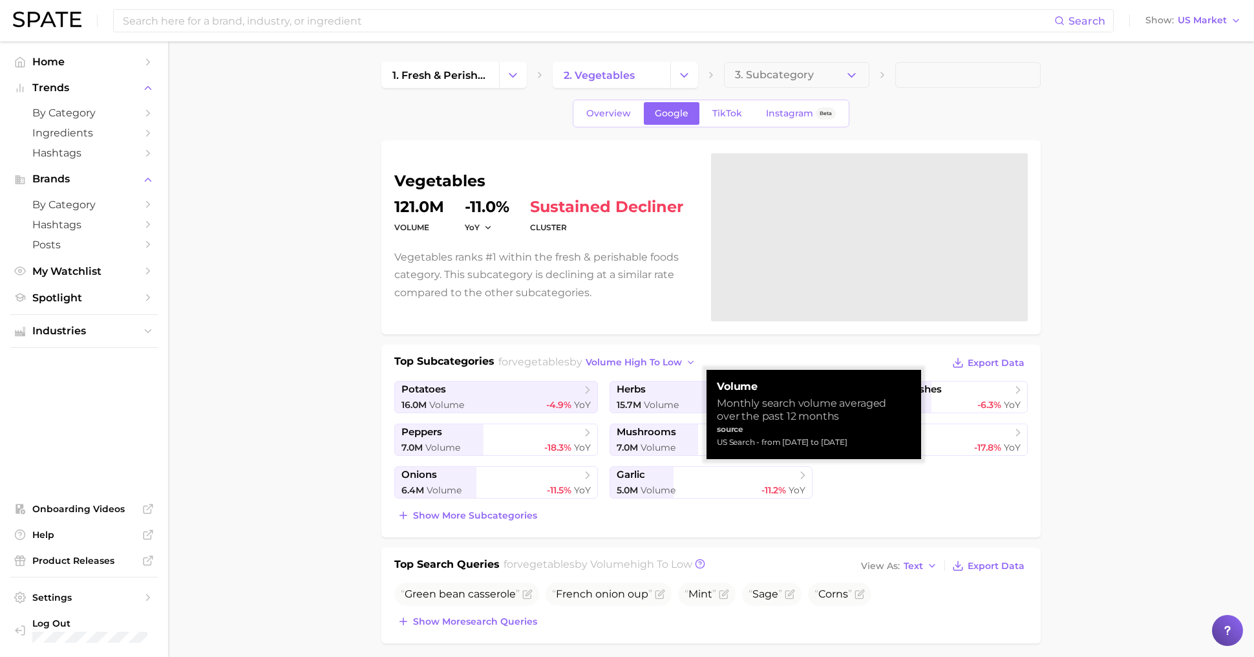
click at [724, 348] on div "Top Subcategories for vegetables by volume high to low Export Data potatoes 16.…" at bounding box center [712, 441] width 660 height 193
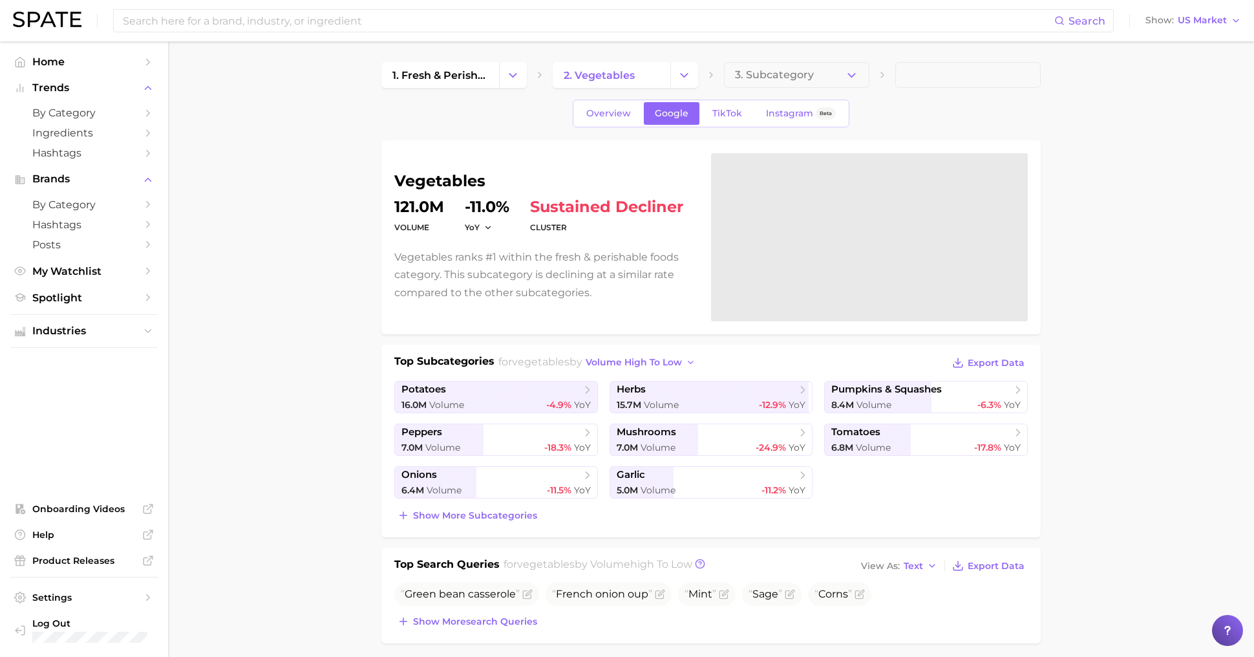
click at [674, 377] on div "Top Subcategories for vegetables by volume high to low Export Data potatoes 16.…" at bounding box center [711, 439] width 634 height 171
click at [674, 360] on span "volume high to low" at bounding box center [634, 362] width 96 height 11
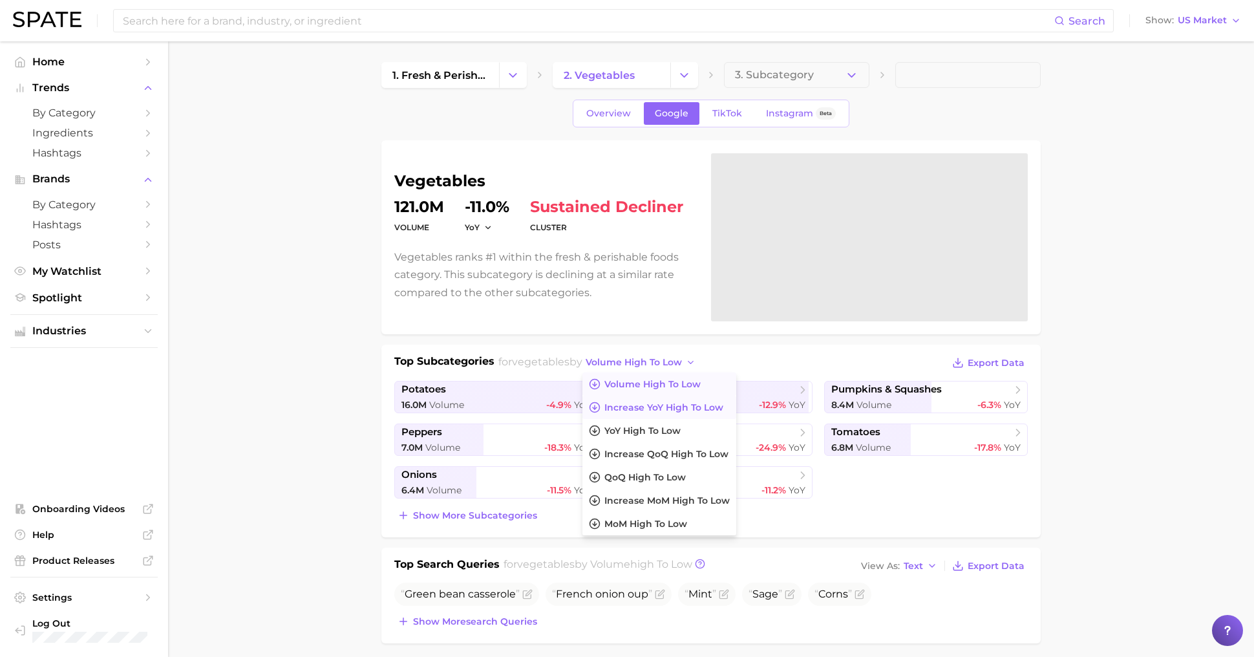
click at [676, 403] on span "increase YoY high to low" at bounding box center [664, 407] width 119 height 11
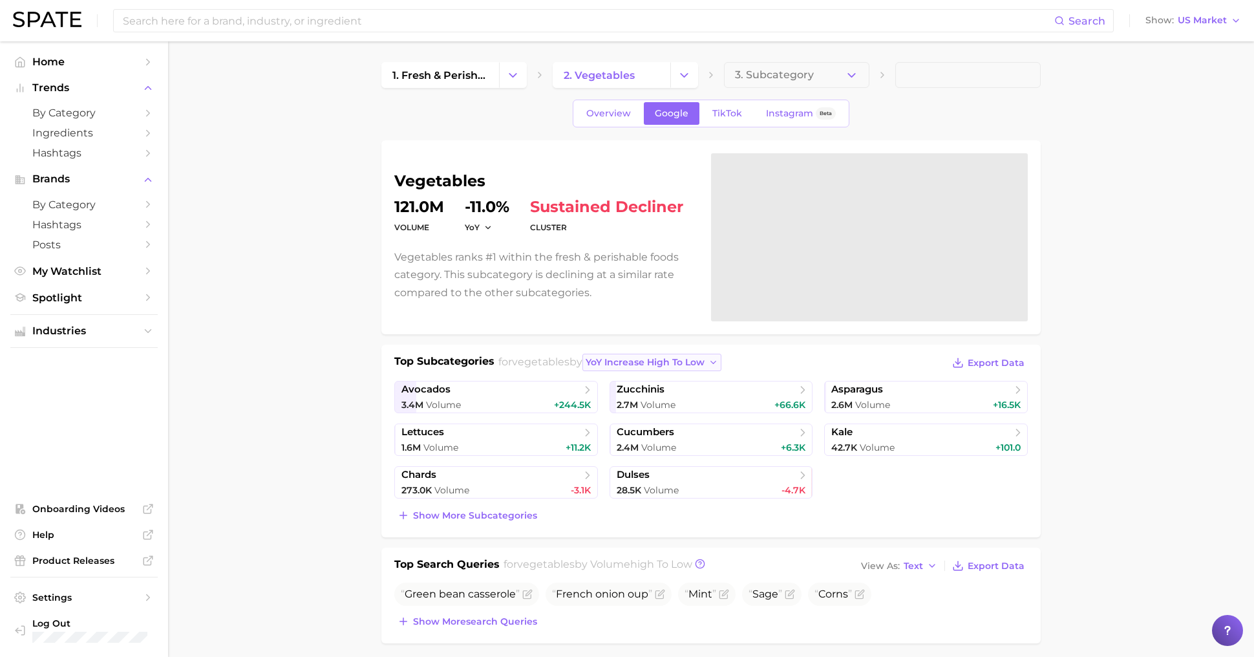
click at [702, 363] on span "YoY increase high to low" at bounding box center [645, 362] width 119 height 11
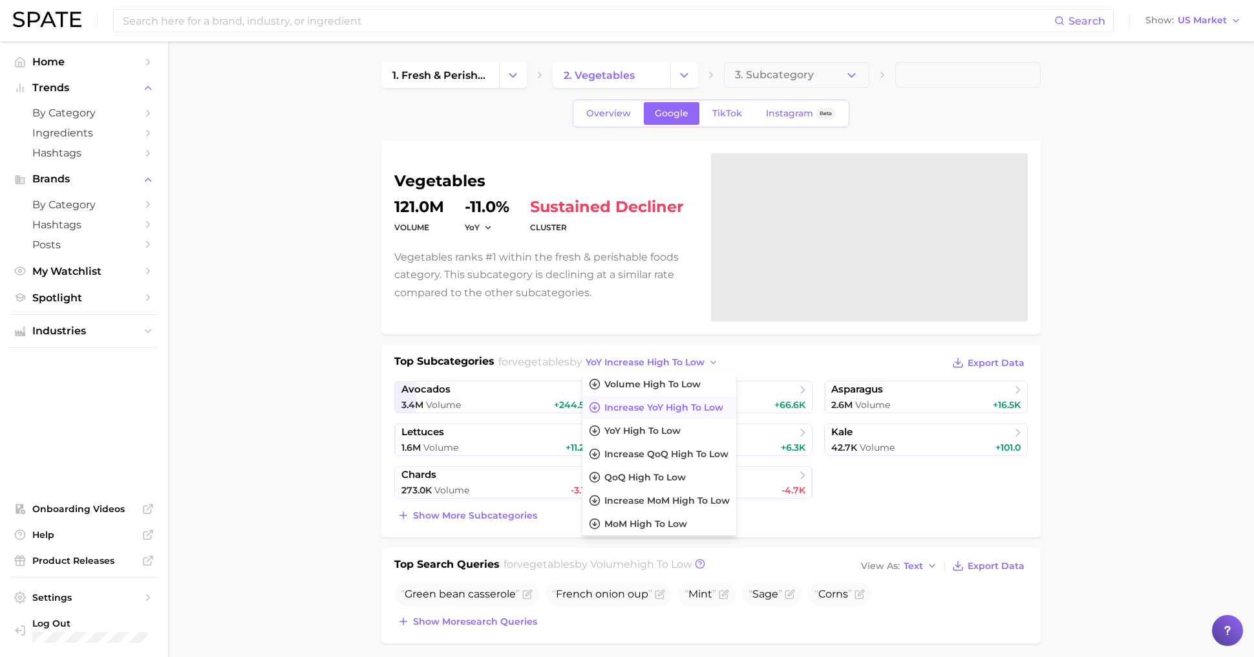
click at [700, 405] on span "increase YoY high to low" at bounding box center [664, 407] width 119 height 11
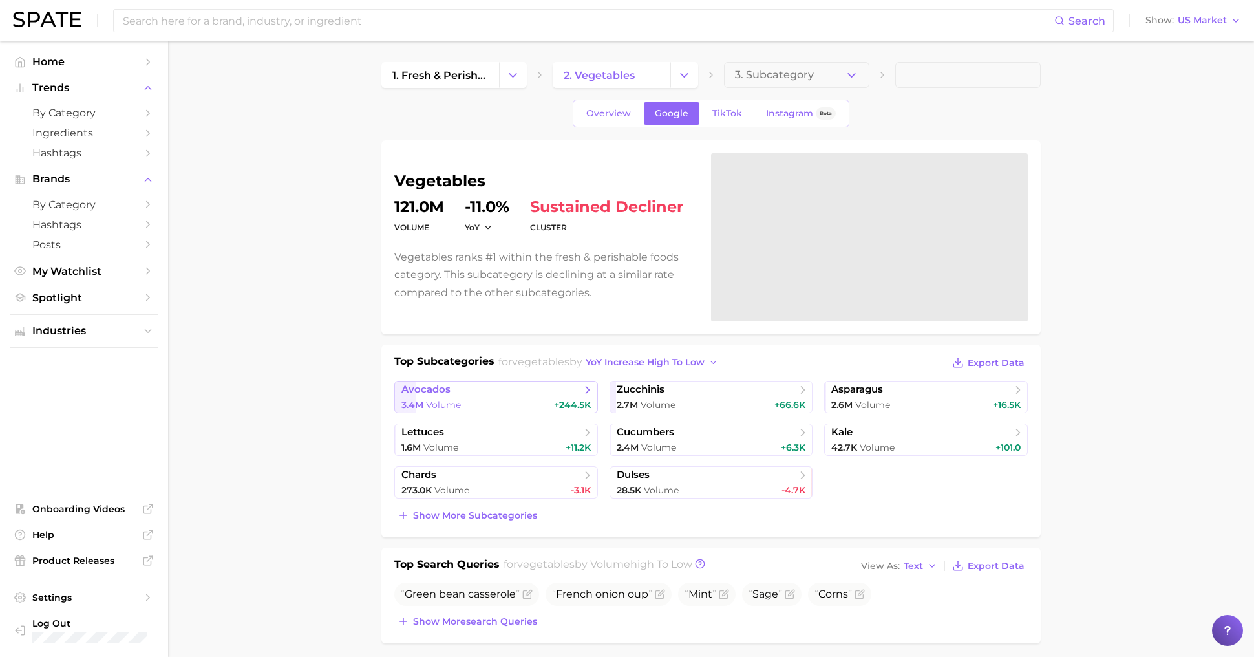
click at [538, 396] on link "avocados 3.4m Volume +244.5k" at bounding box center [496, 397] width 204 height 32
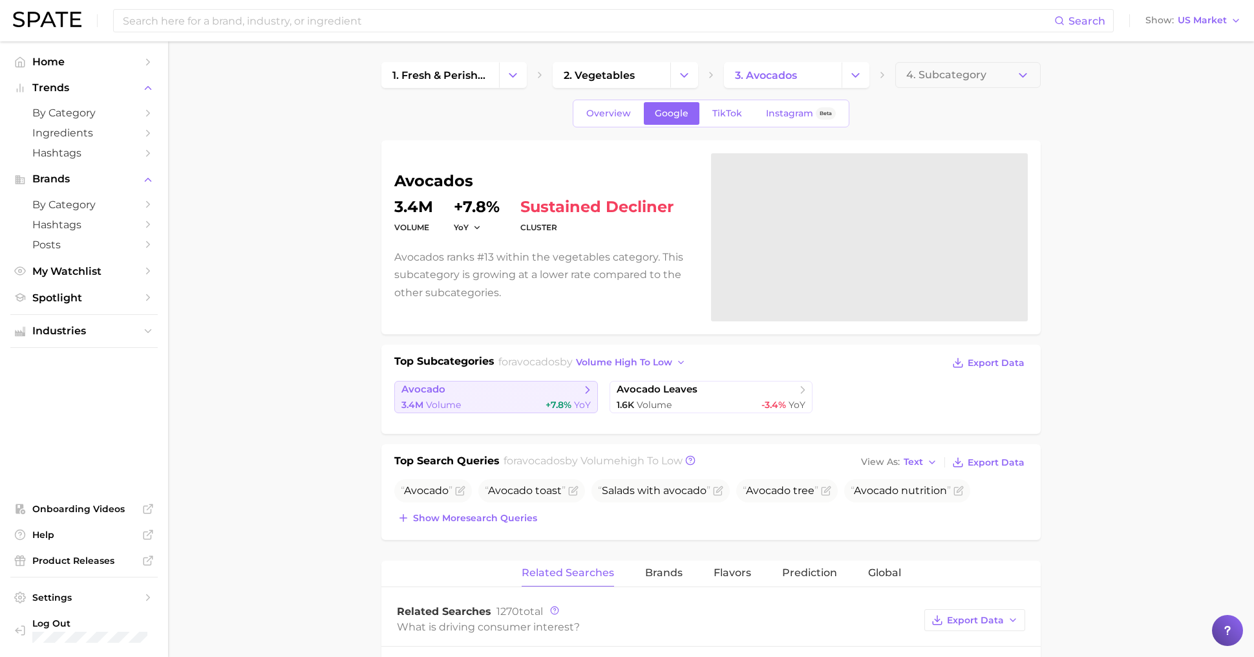
click at [552, 402] on span "+7.8%" at bounding box center [559, 405] width 26 height 12
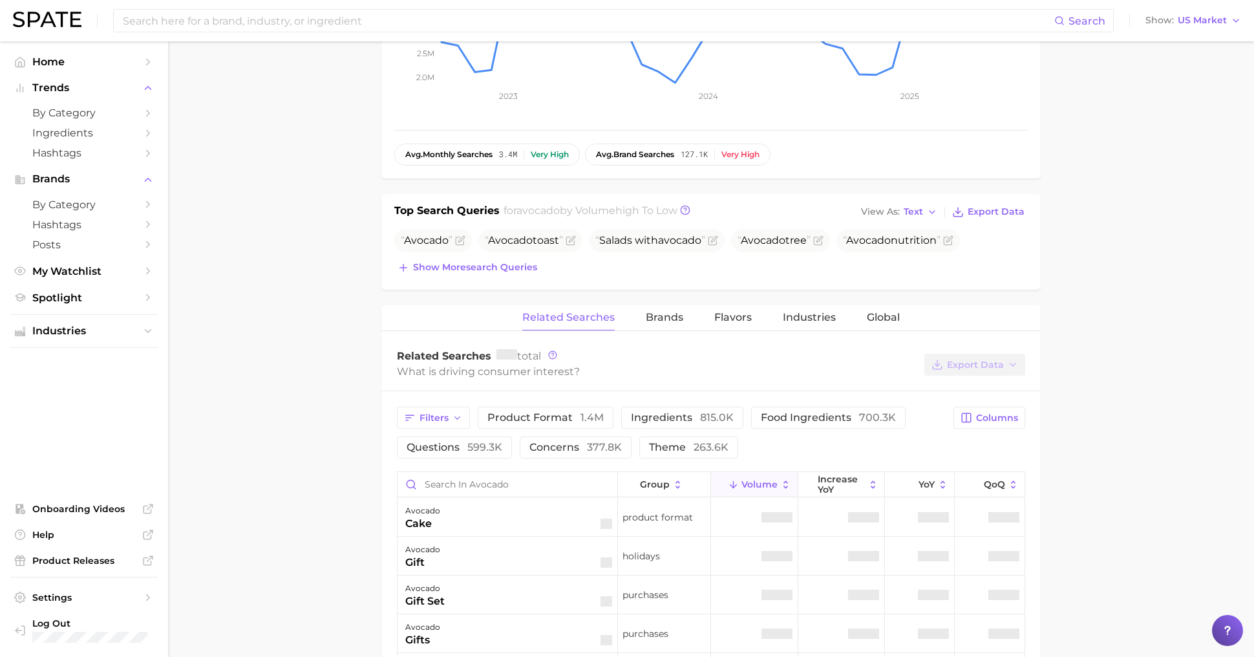
scroll to position [371, 0]
click at [801, 311] on span "Industries" at bounding box center [809, 317] width 53 height 12
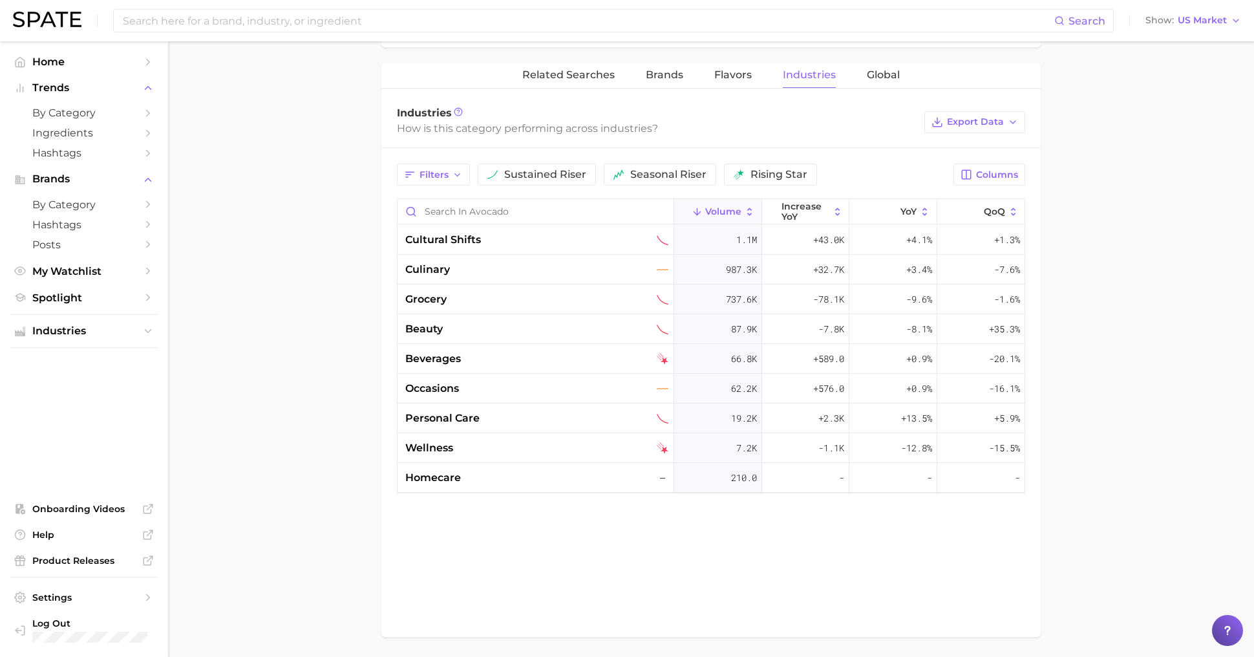
scroll to position [614, 0]
click at [828, 202] on span "increase YoY" at bounding box center [806, 210] width 48 height 21
click at [603, 241] on div "cultural shifts" at bounding box center [536, 239] width 263 height 16
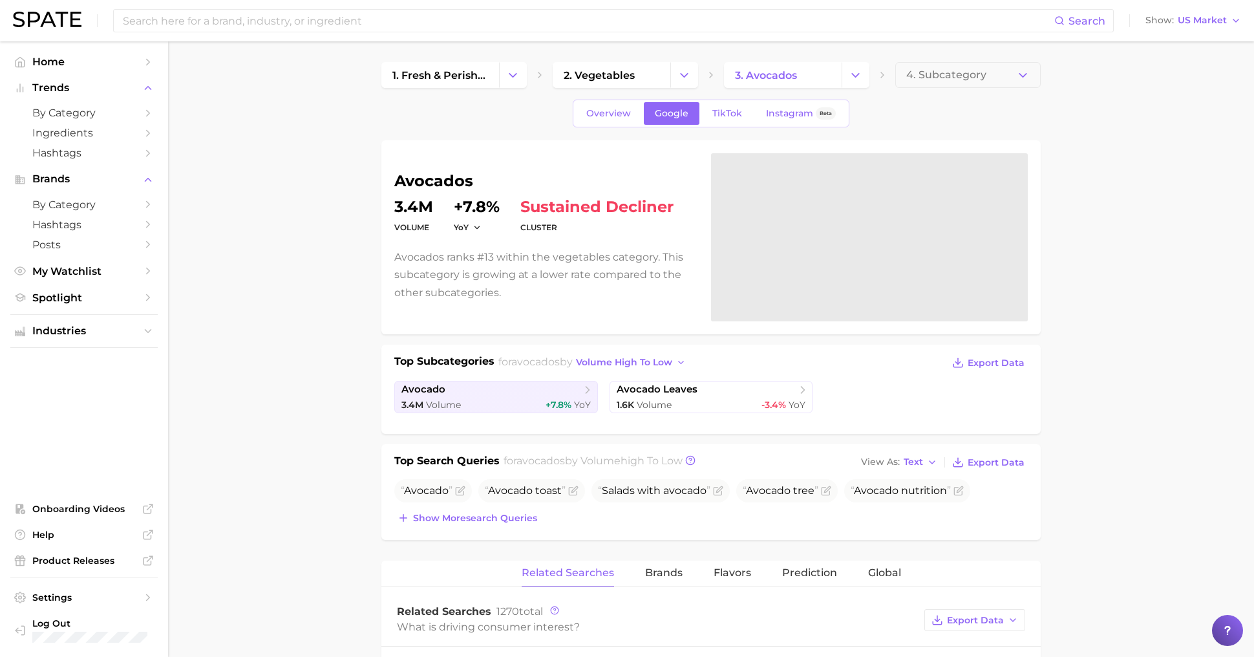
scroll to position [308, 0]
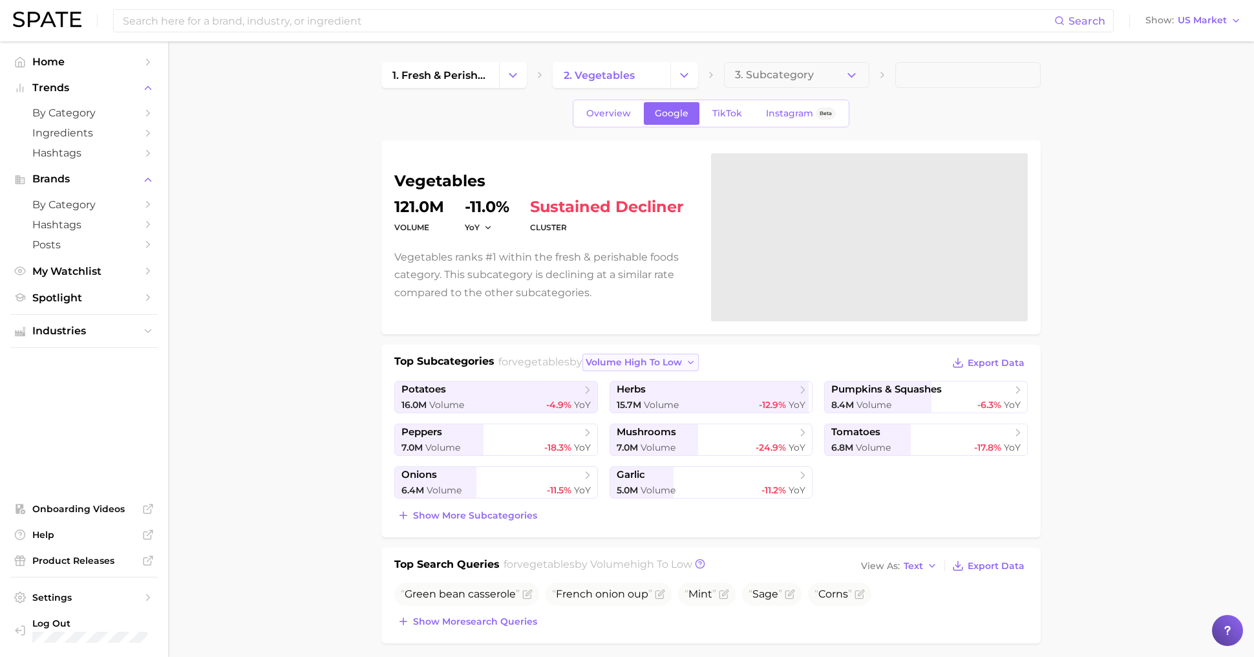
click at [676, 357] on span "volume high to low" at bounding box center [634, 362] width 96 height 11
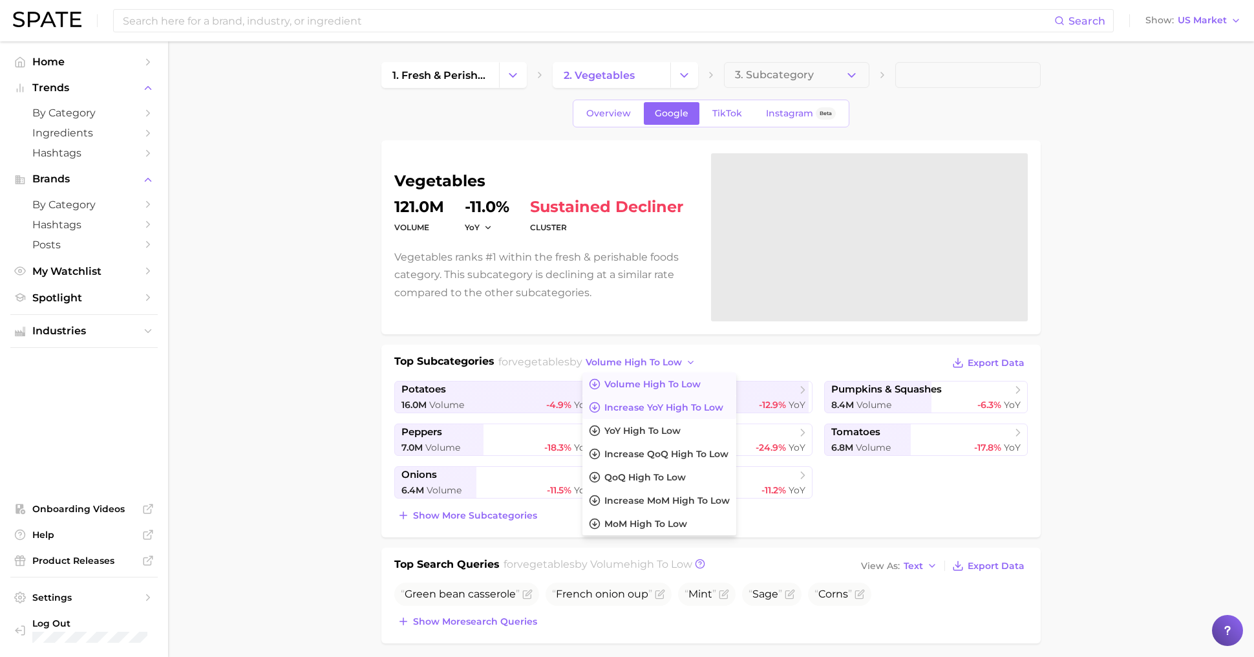
click at [683, 406] on span "increase YoY high to low" at bounding box center [664, 407] width 119 height 11
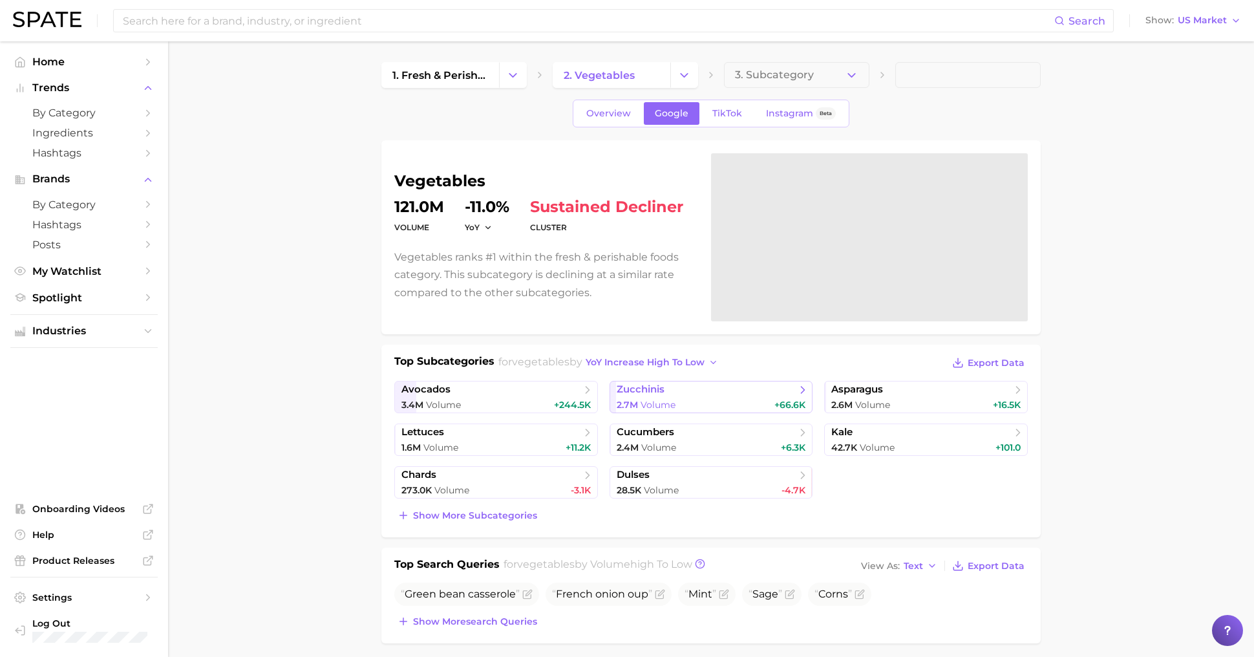
click at [699, 400] on div "2.7m Volume +66.6k" at bounding box center [711, 405] width 189 height 12
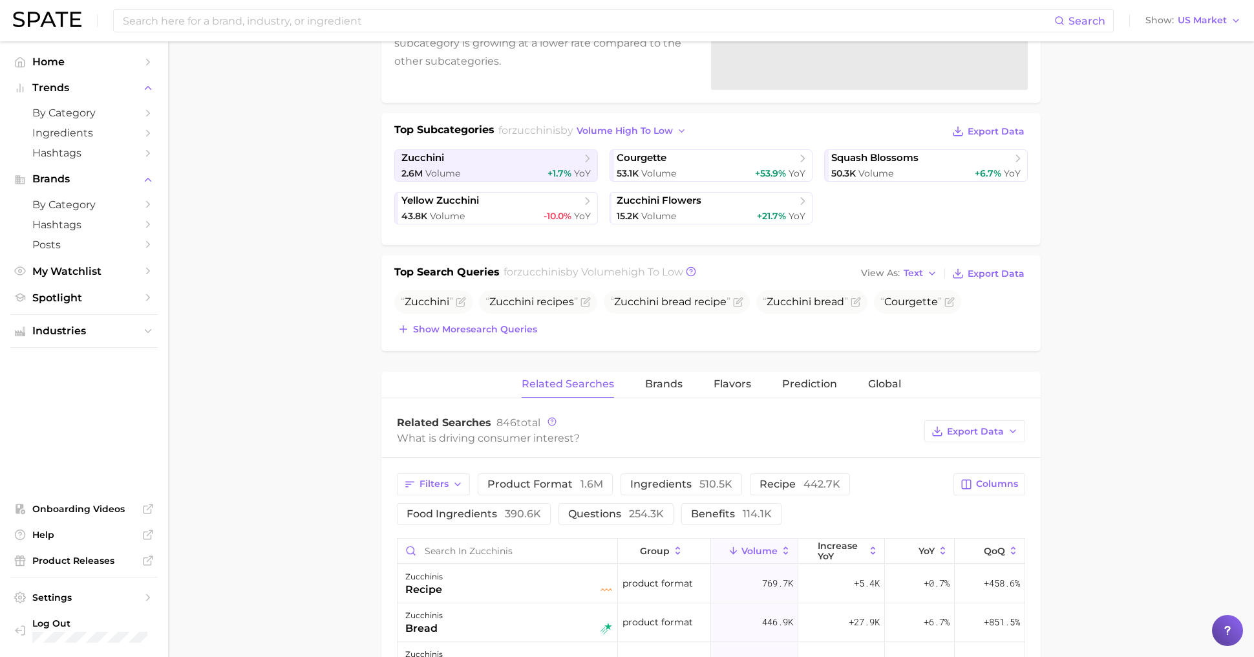
scroll to position [239, 0]
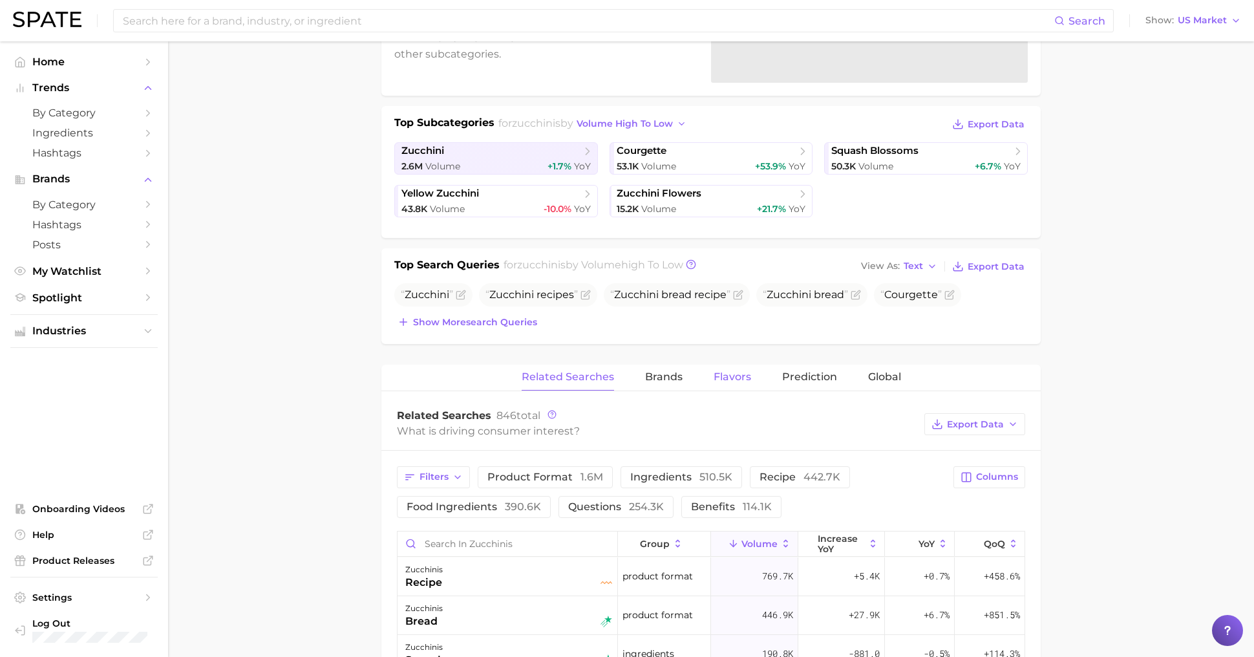
click at [724, 378] on span "Flavors" at bounding box center [733, 377] width 38 height 12
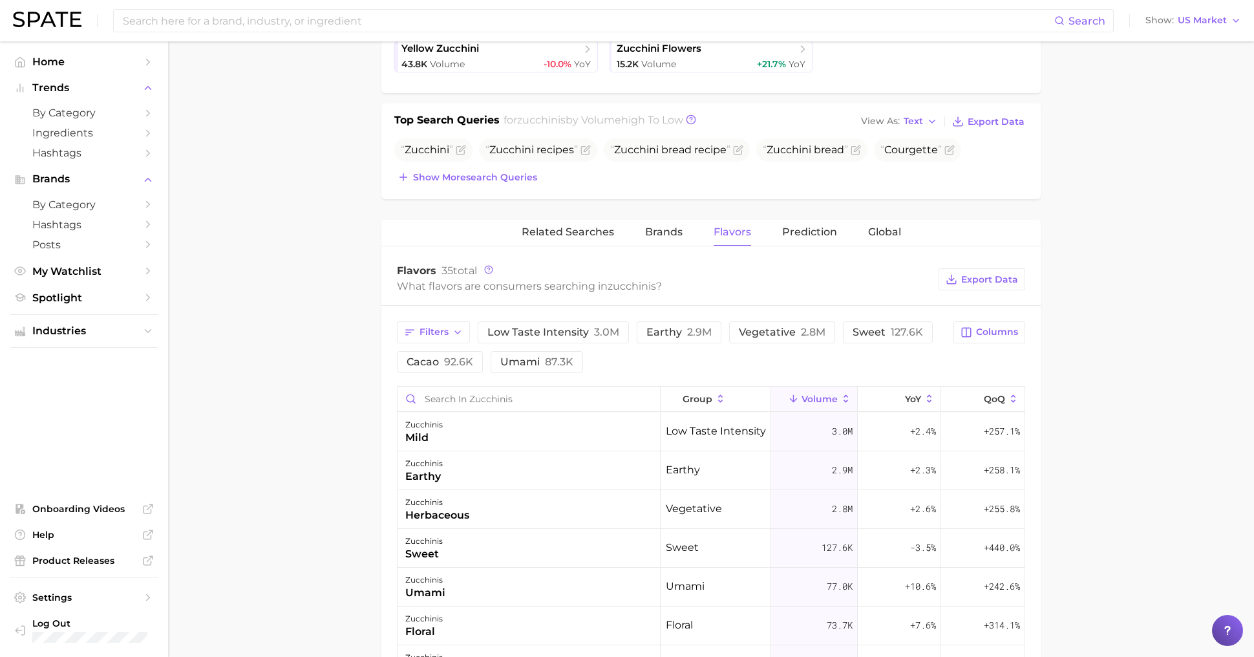
scroll to position [386, 0]
click at [809, 224] on span "Prediction" at bounding box center [809, 230] width 55 height 12
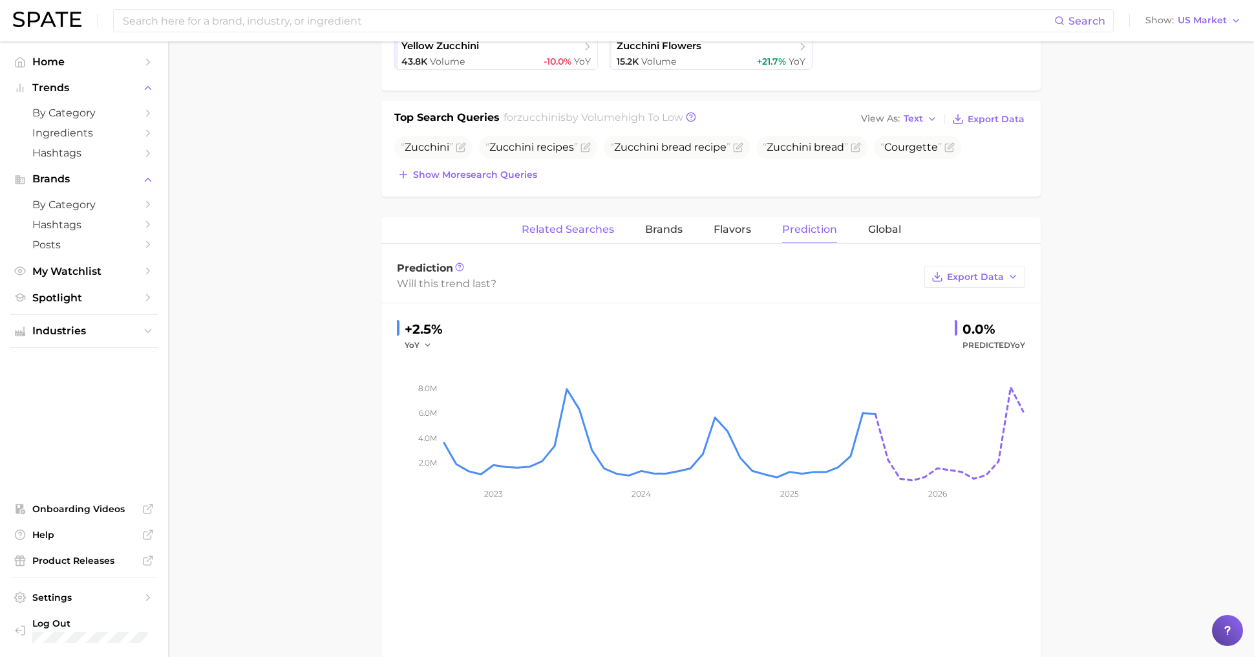
click at [581, 233] on button "Related Searches" at bounding box center [568, 229] width 92 height 25
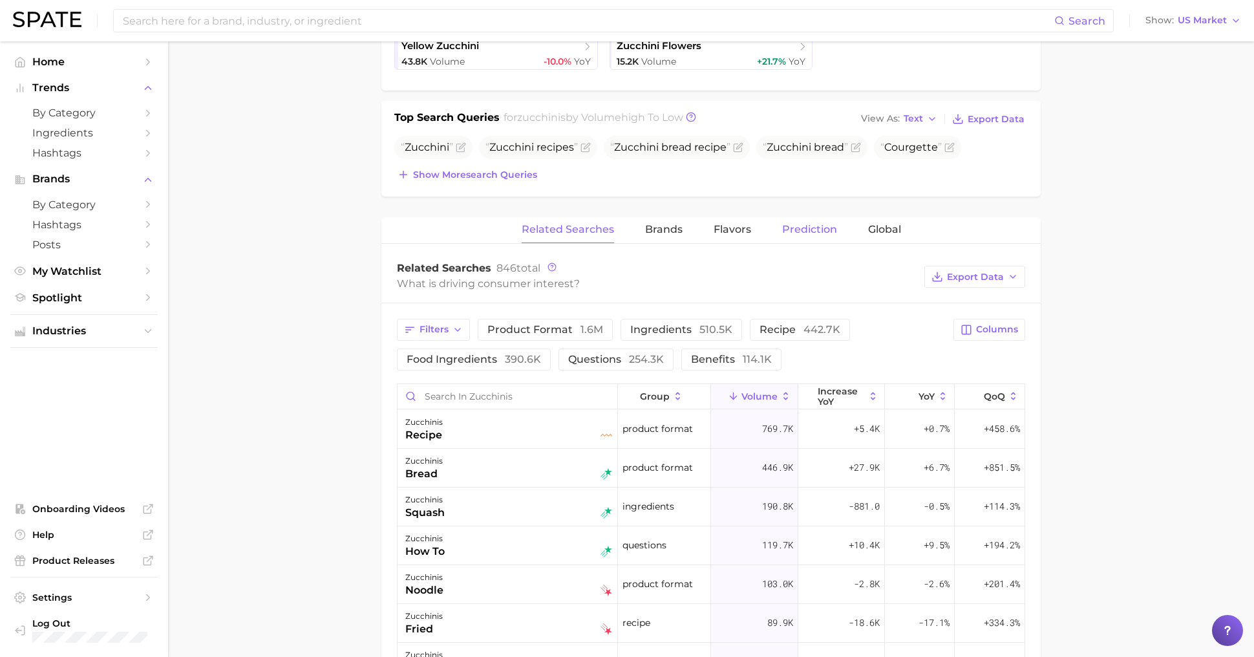
click at [806, 233] on button "Prediction" at bounding box center [809, 229] width 55 height 25
